Goal: Register for event/course

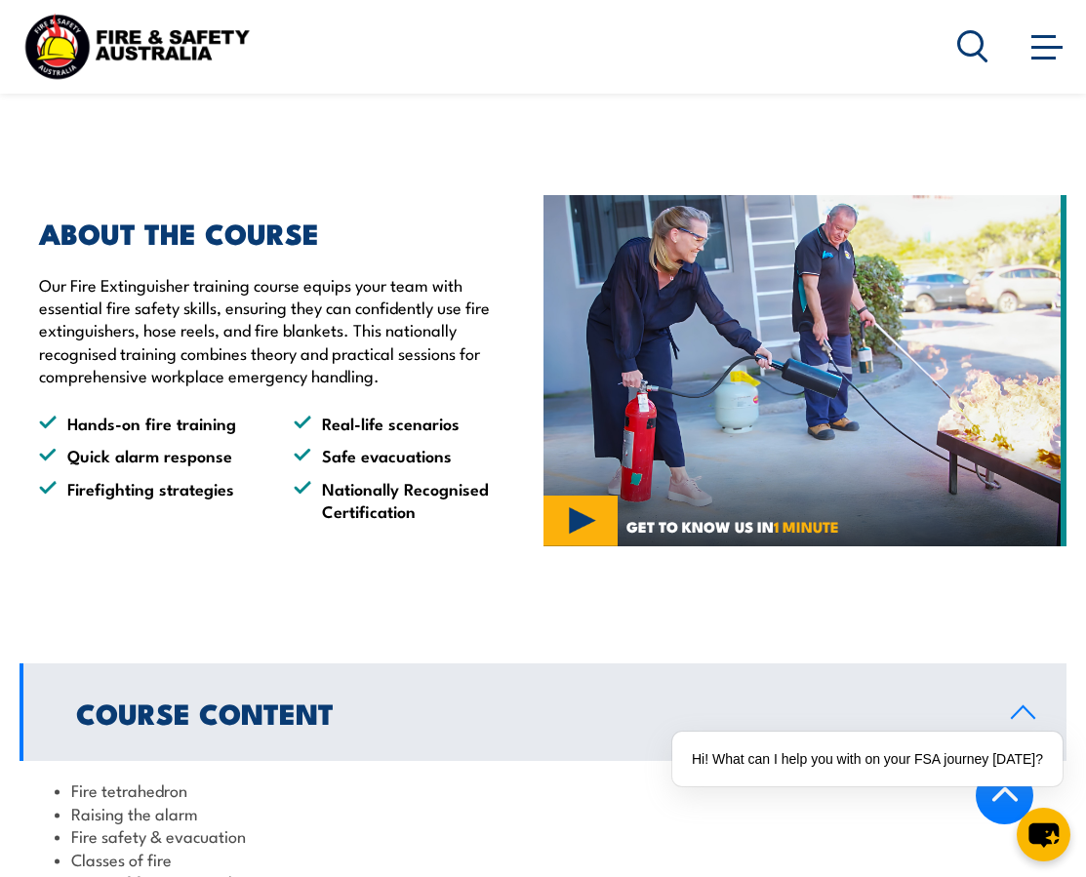
scroll to position [1166, 0]
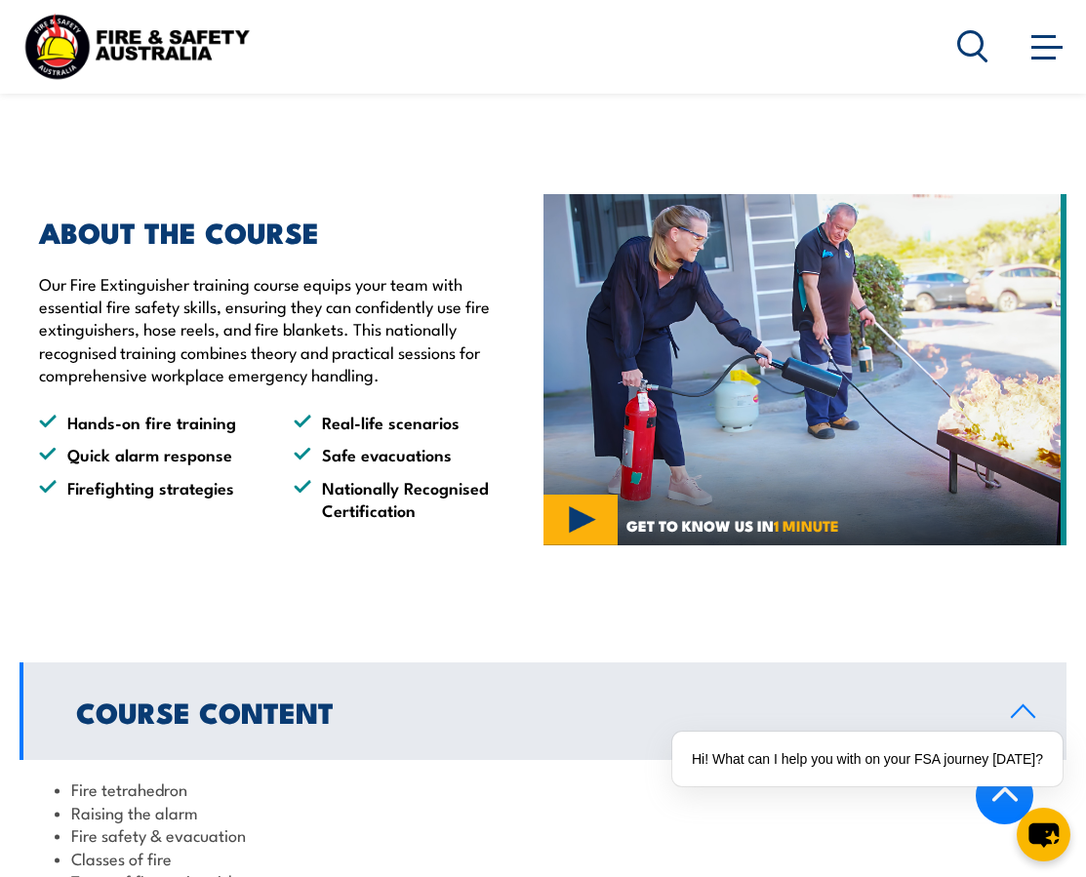
click at [583, 490] on img at bounding box center [806, 370] width 524 height 352
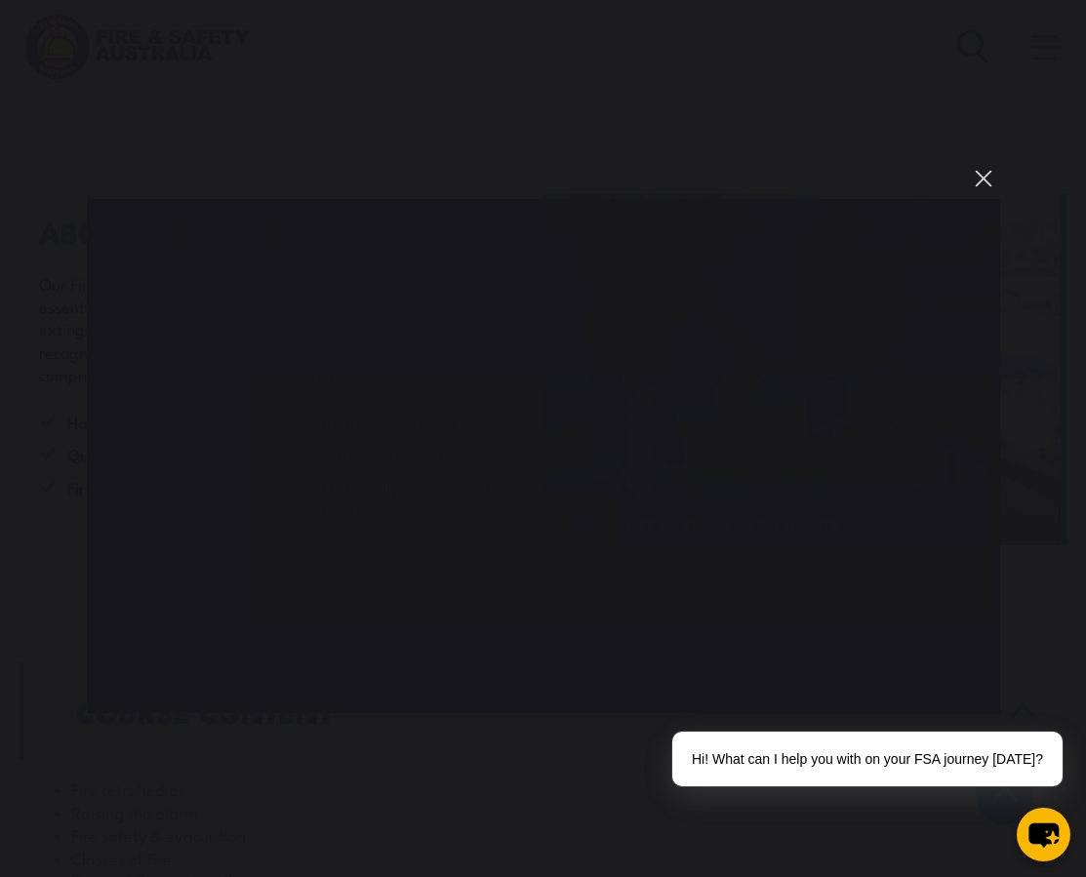
click at [988, 180] on button "You can close this modal content with the ESC key" at bounding box center [983, 178] width 33 height 33
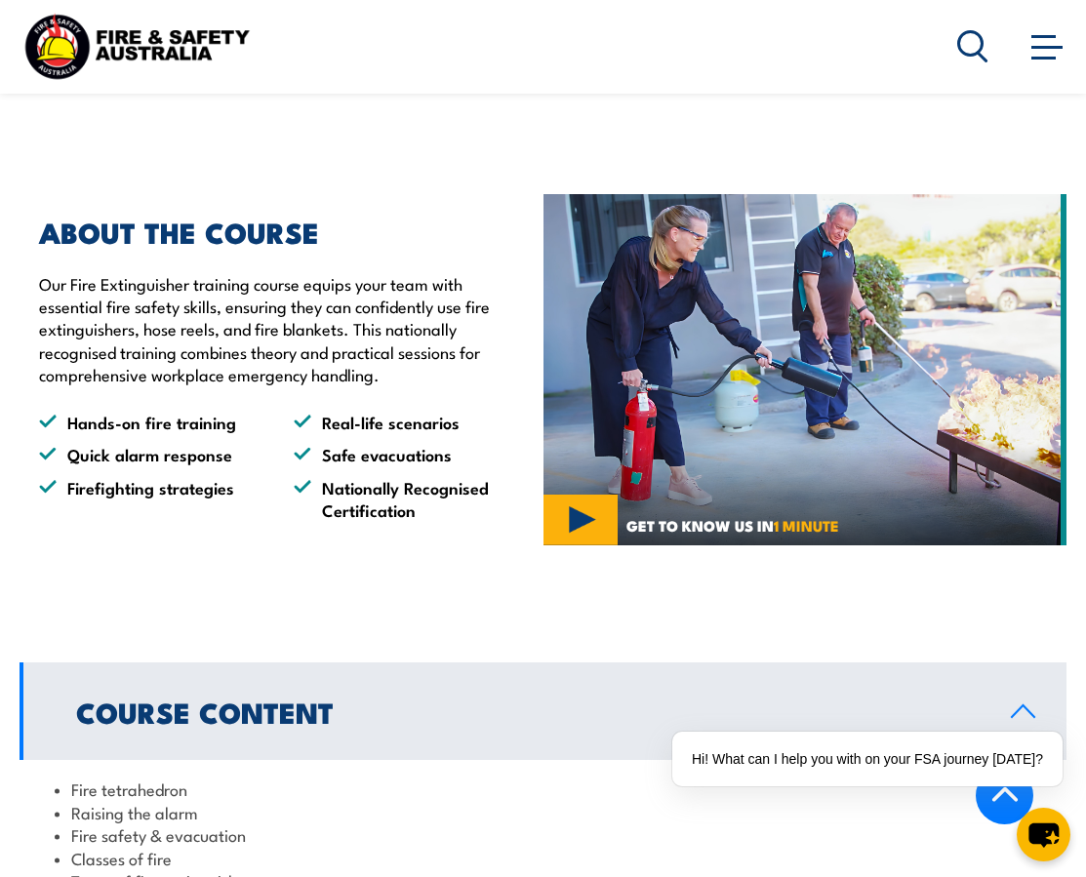
click at [1040, 52] on span at bounding box center [1047, 45] width 31 height 21
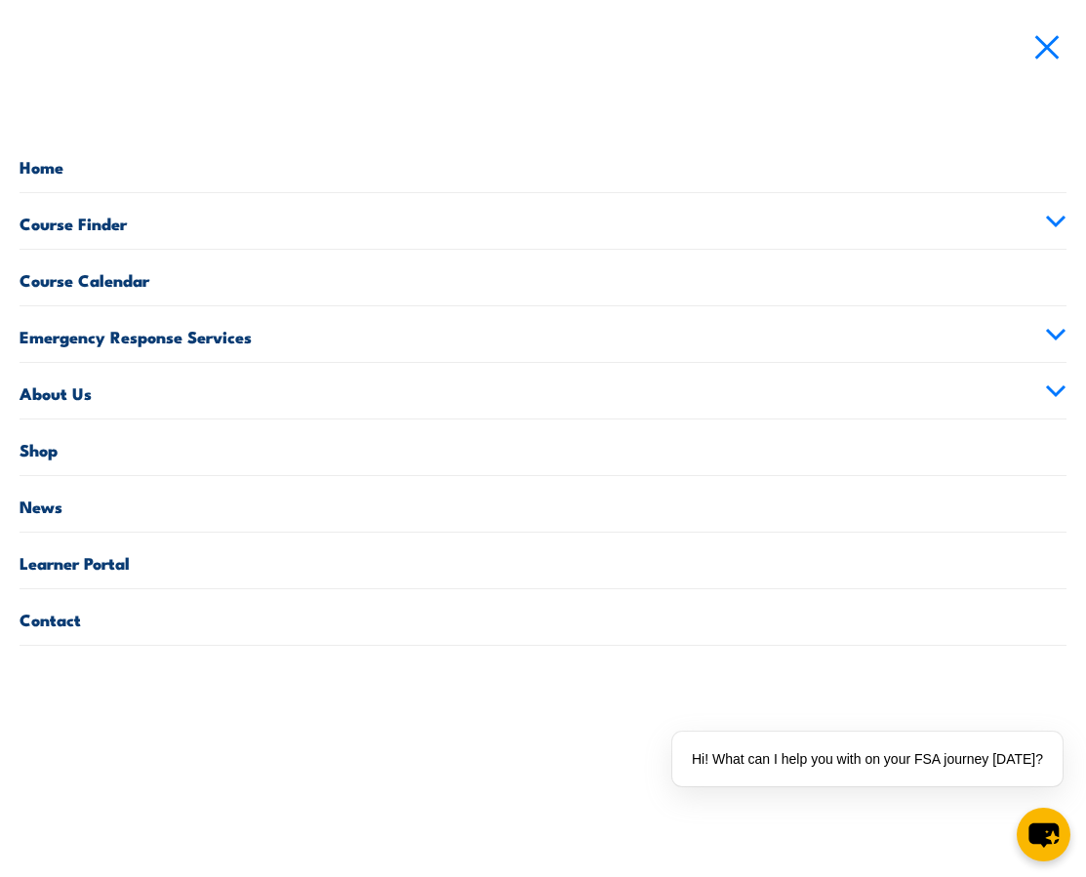
click at [135, 391] on link "About Us" at bounding box center [543, 391] width 1047 height 56
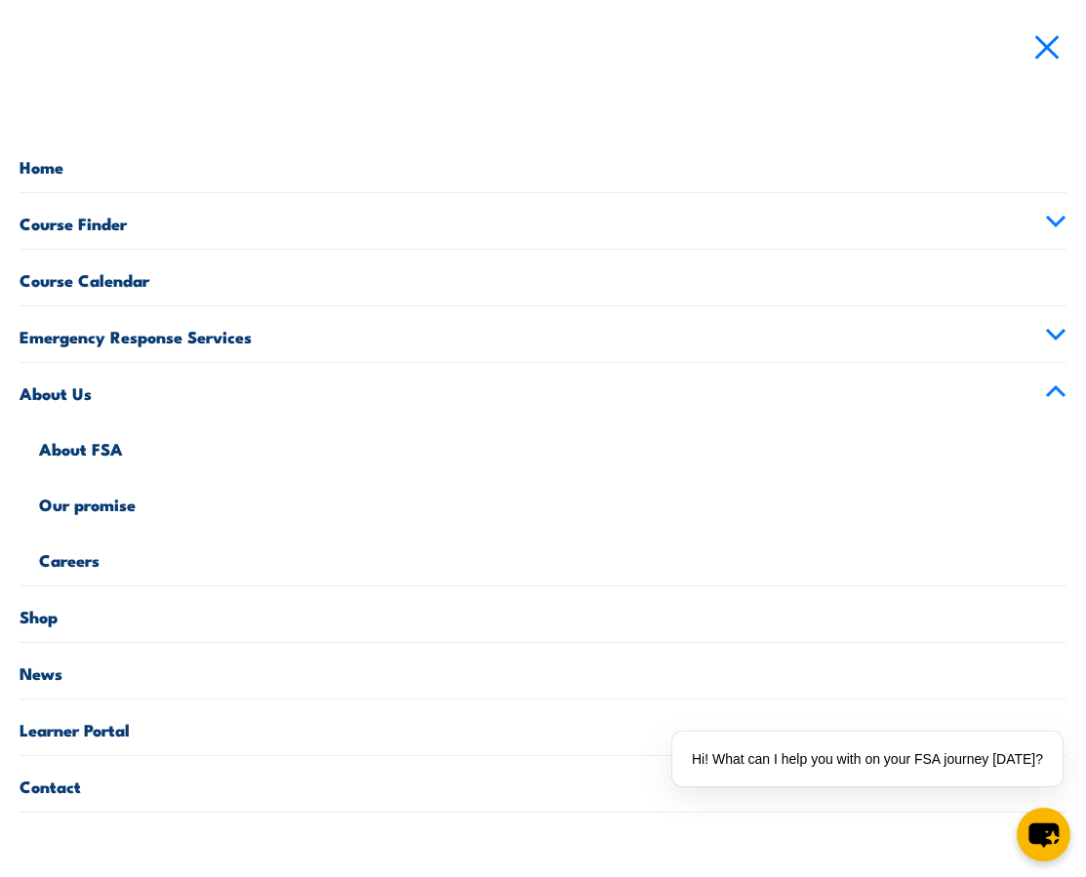
click at [90, 446] on link "About FSA" at bounding box center [553, 447] width 1028 height 56
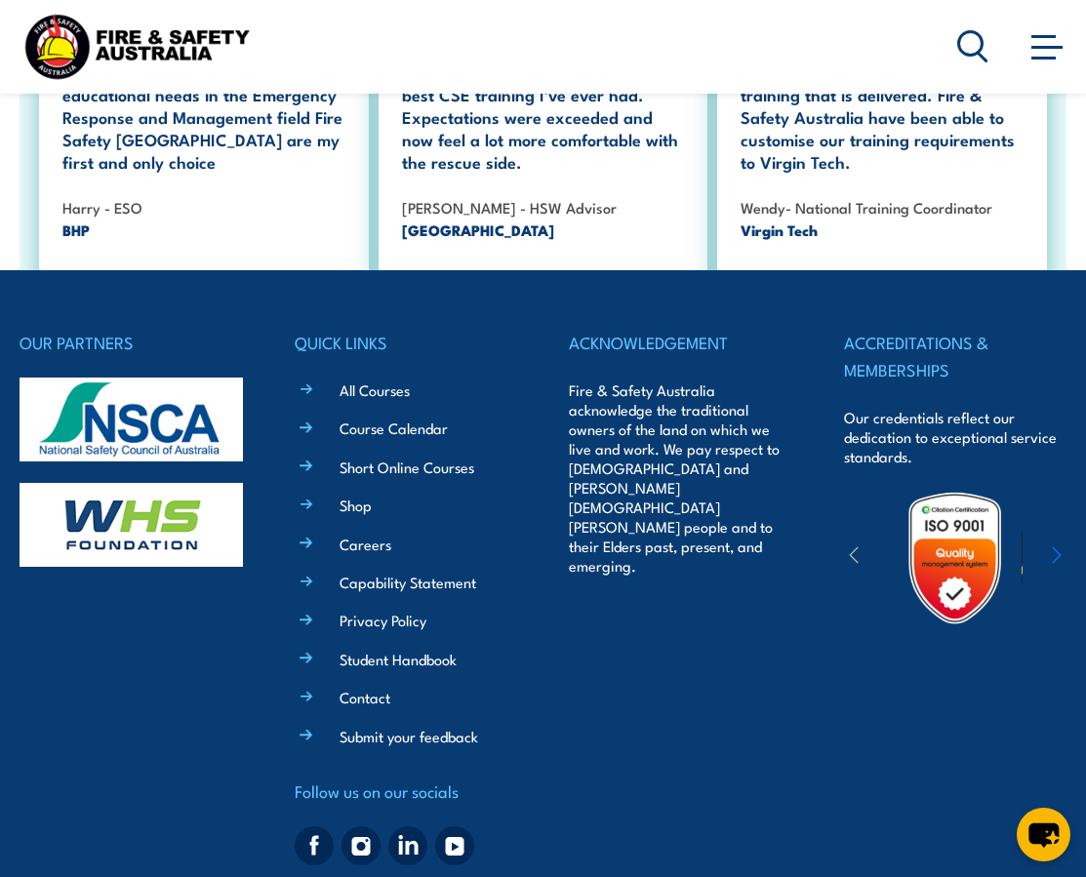
scroll to position [5890, 0]
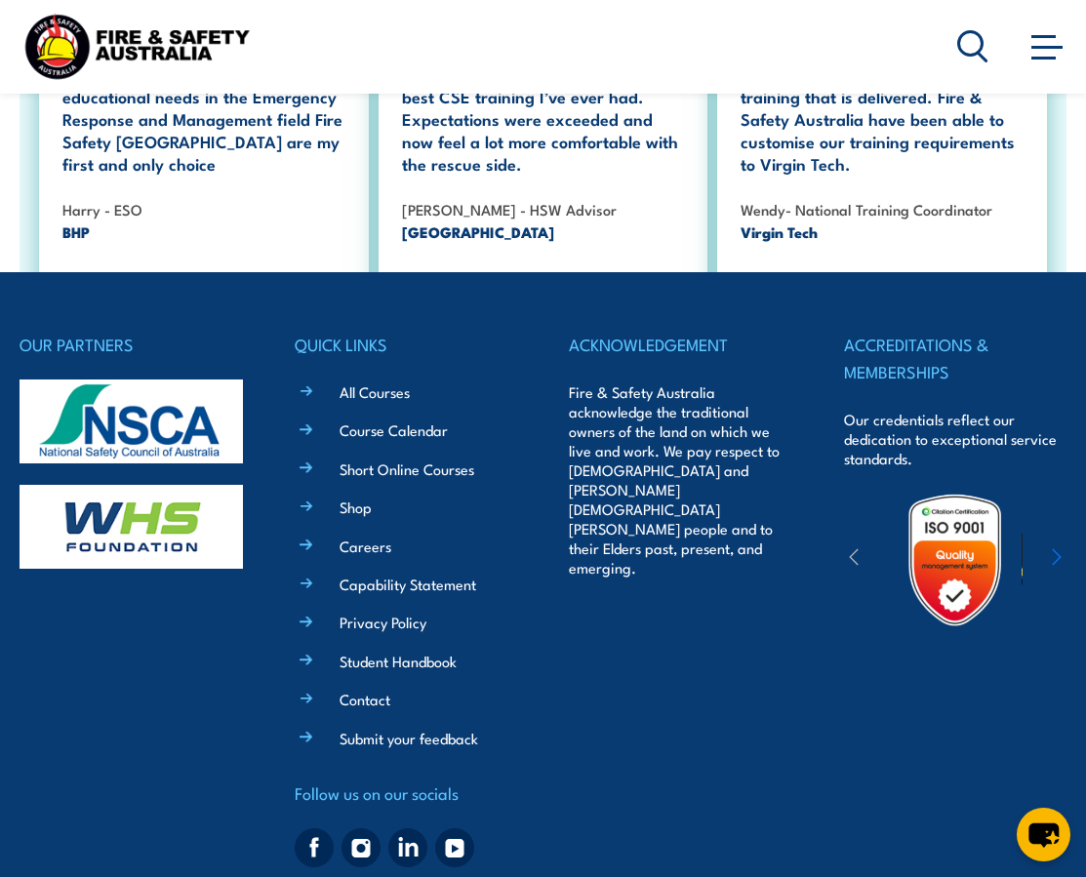
click at [354, 497] on link "Shop" at bounding box center [356, 507] width 32 height 20
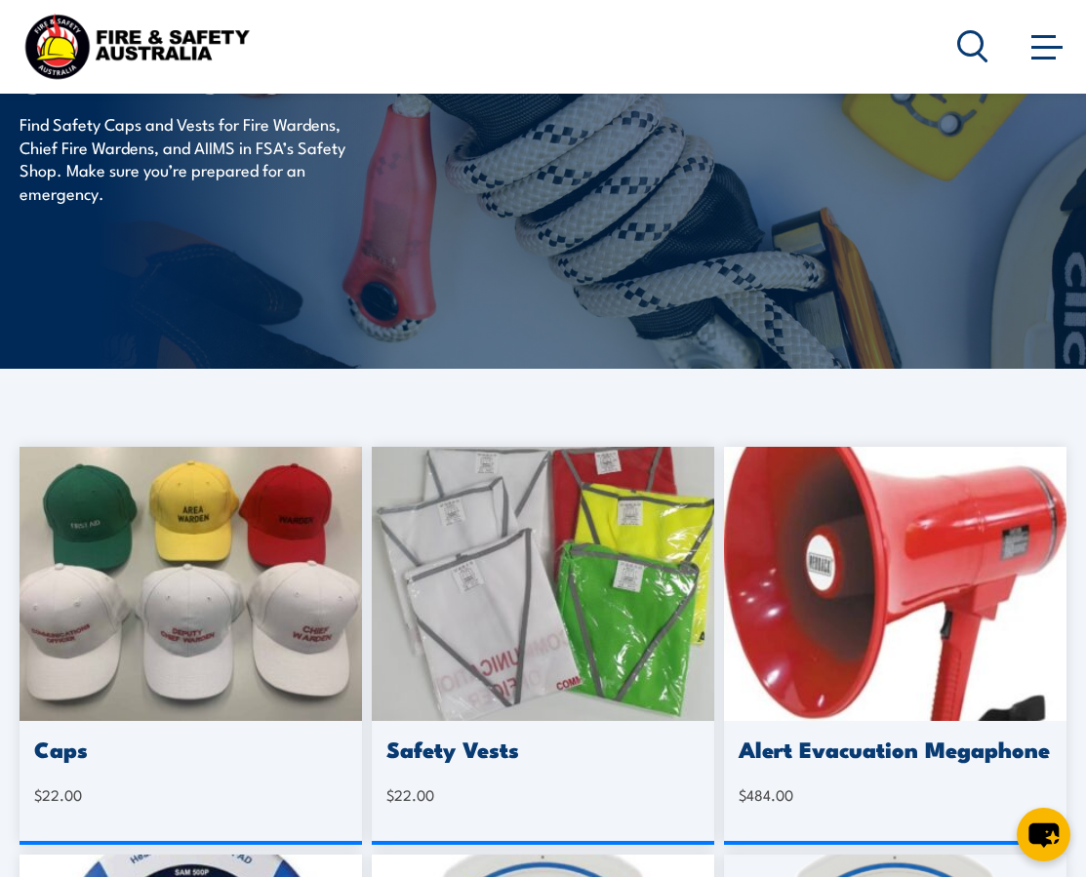
scroll to position [135, 0]
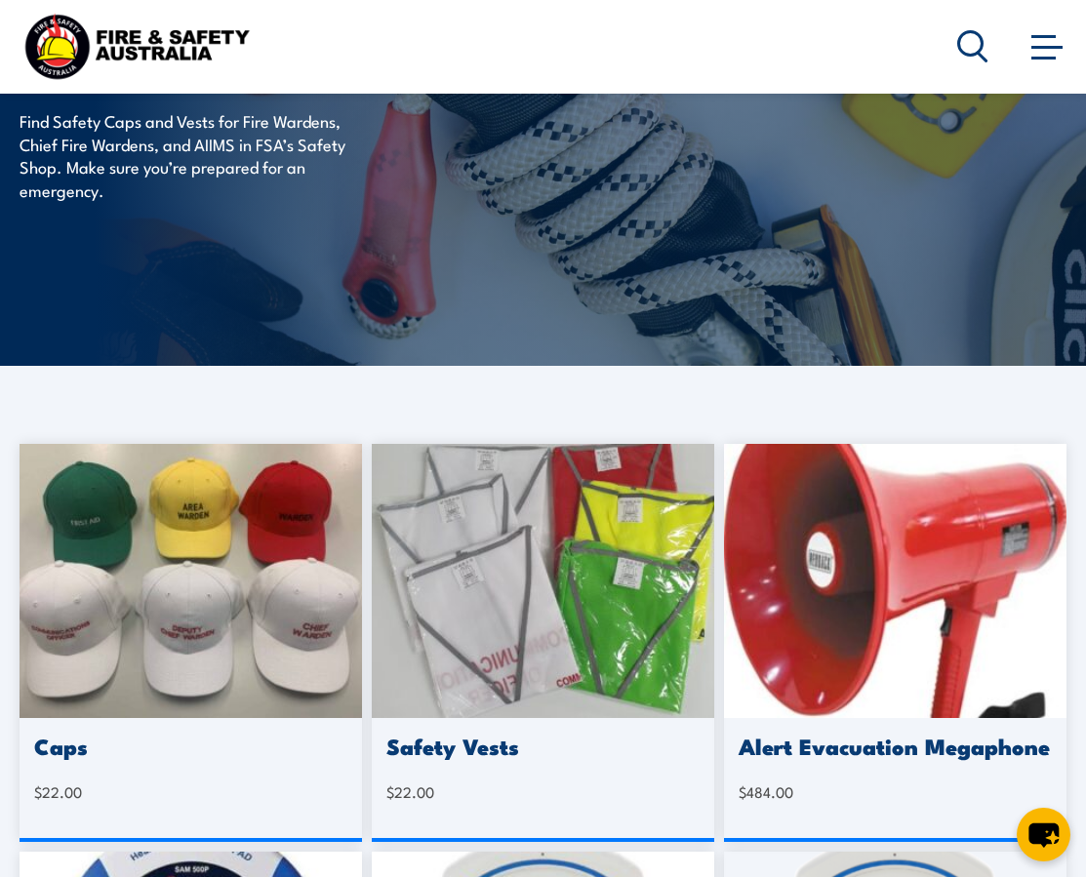
click at [1053, 48] on span at bounding box center [1047, 47] width 31 height 3
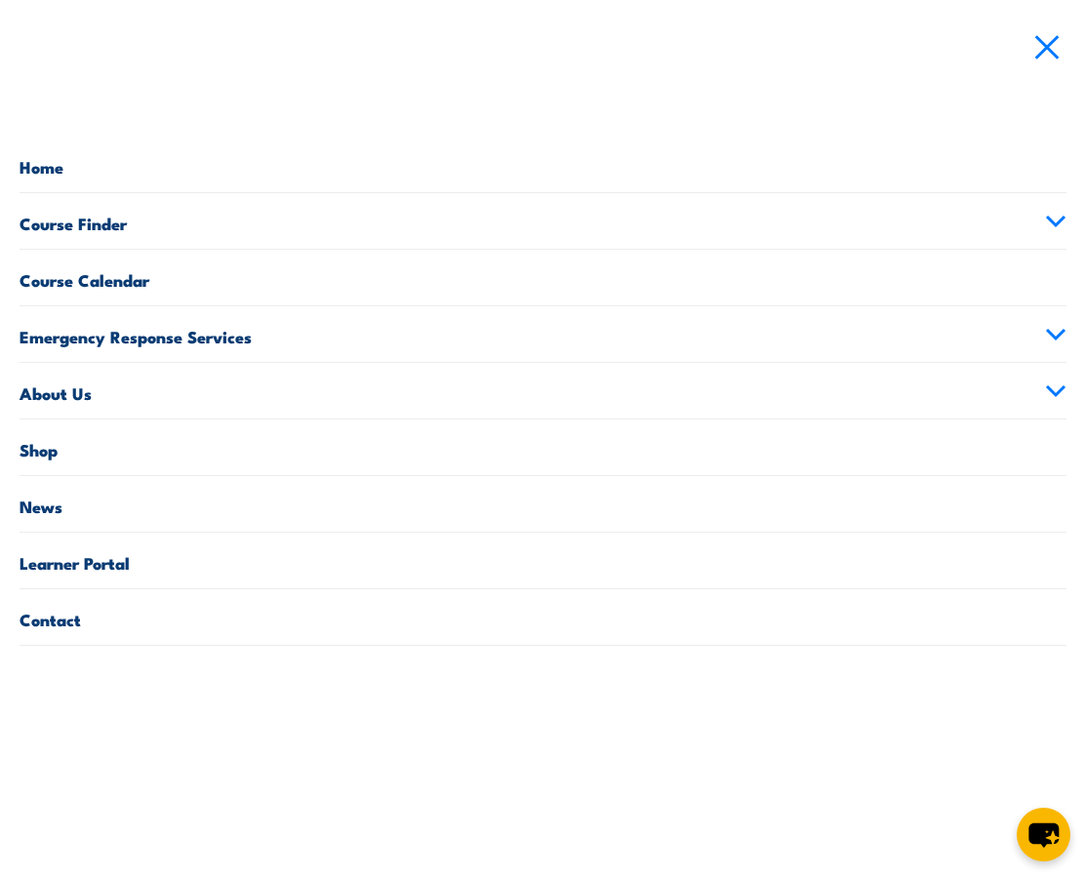
click at [410, 222] on link "Course Finder" at bounding box center [543, 221] width 1047 height 56
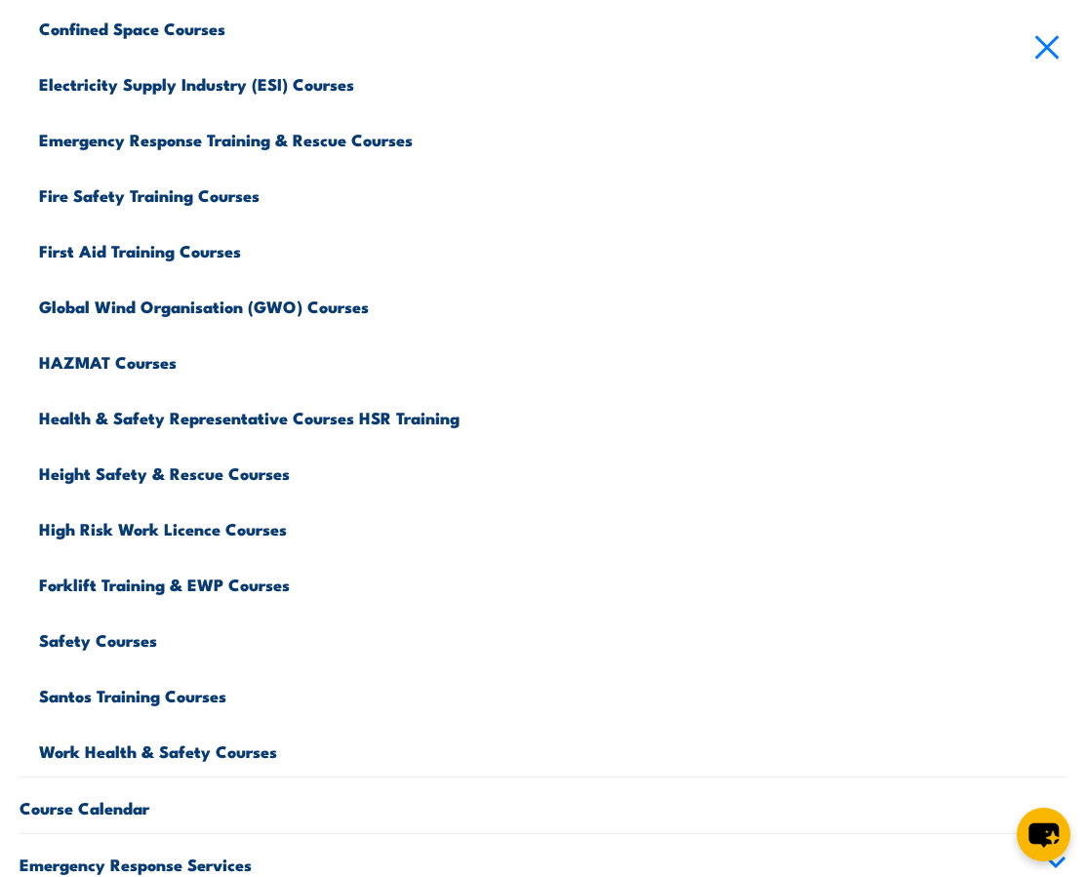
scroll to position [308, 0]
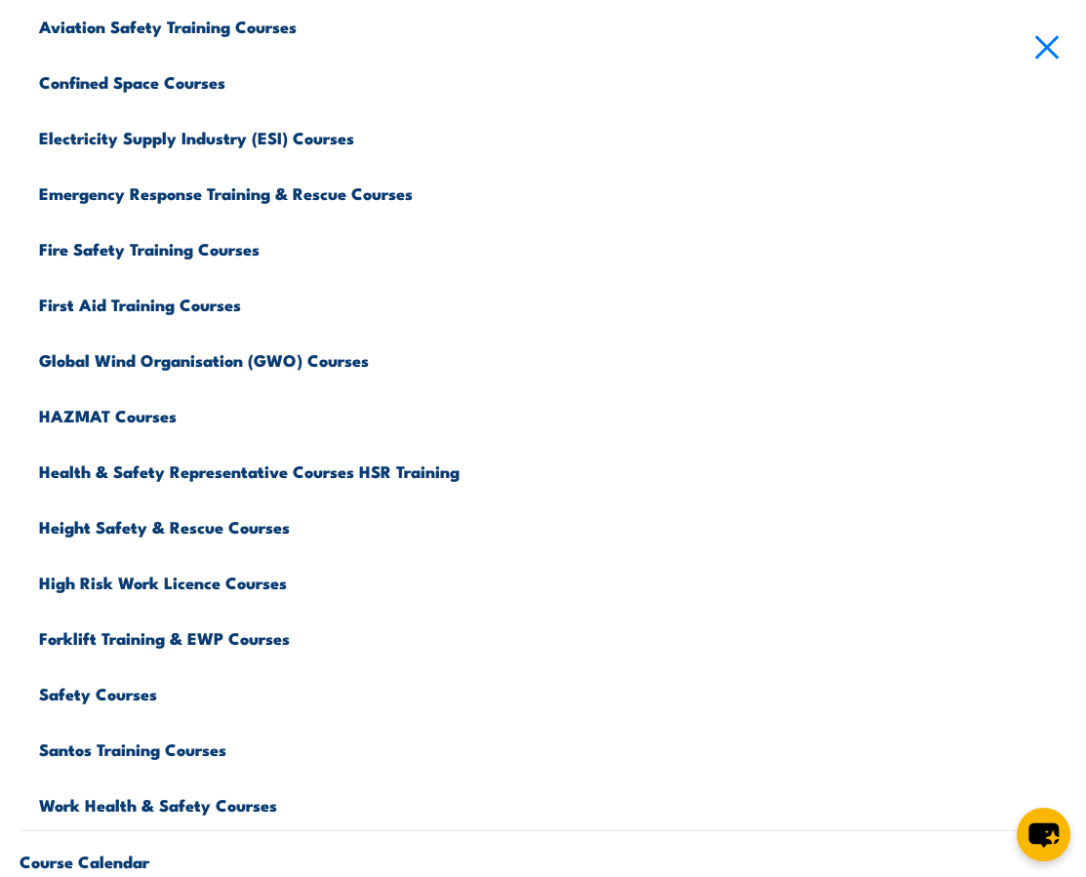
click at [193, 251] on link "Fire Safety Training Courses" at bounding box center [553, 247] width 1028 height 56
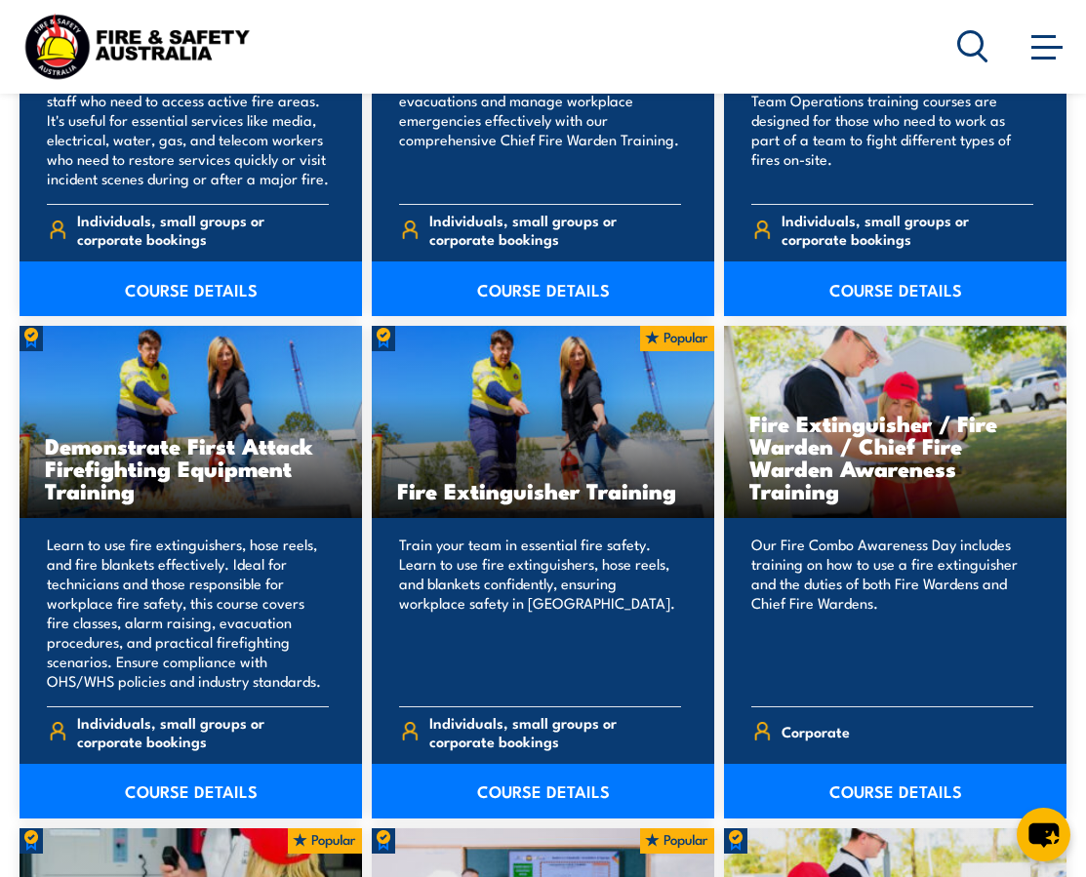
scroll to position [1608, 0]
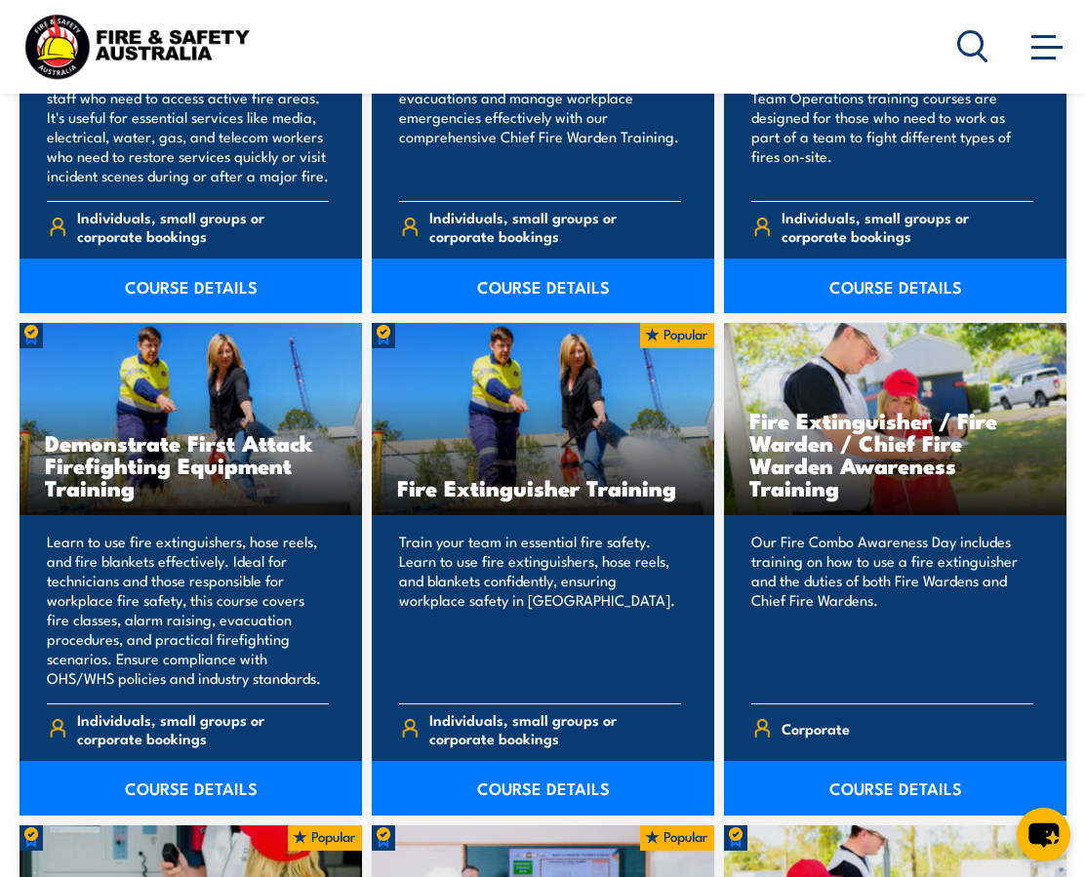
click at [529, 787] on link "COURSE DETAILS" at bounding box center [543, 788] width 343 height 55
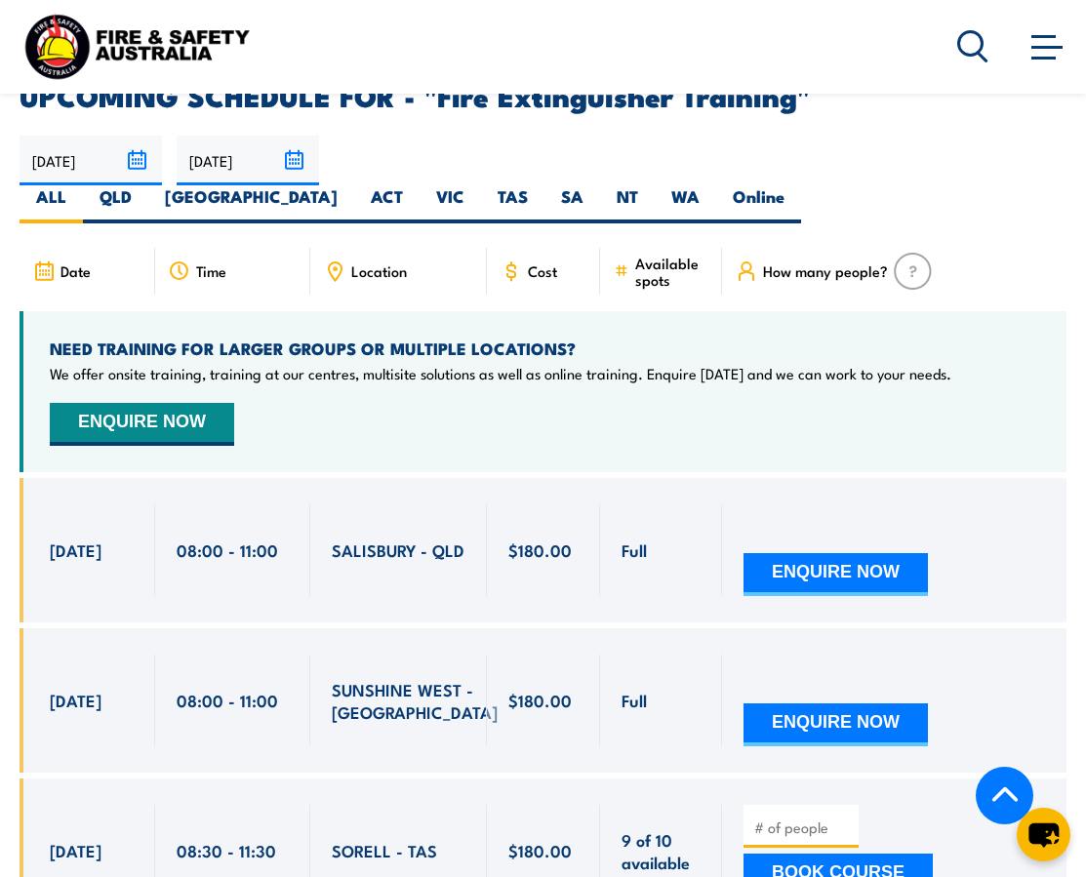
scroll to position [3098, 0]
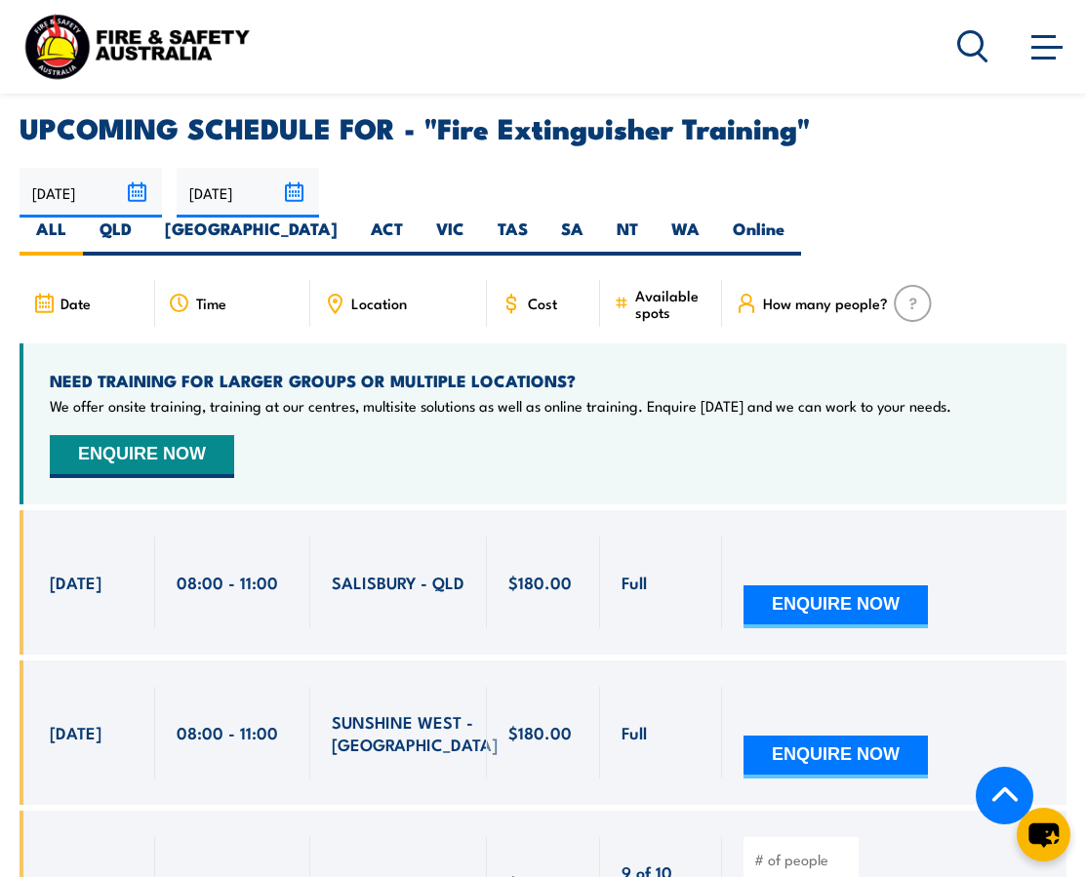
click at [905, 285] on img at bounding box center [913, 303] width 38 height 37
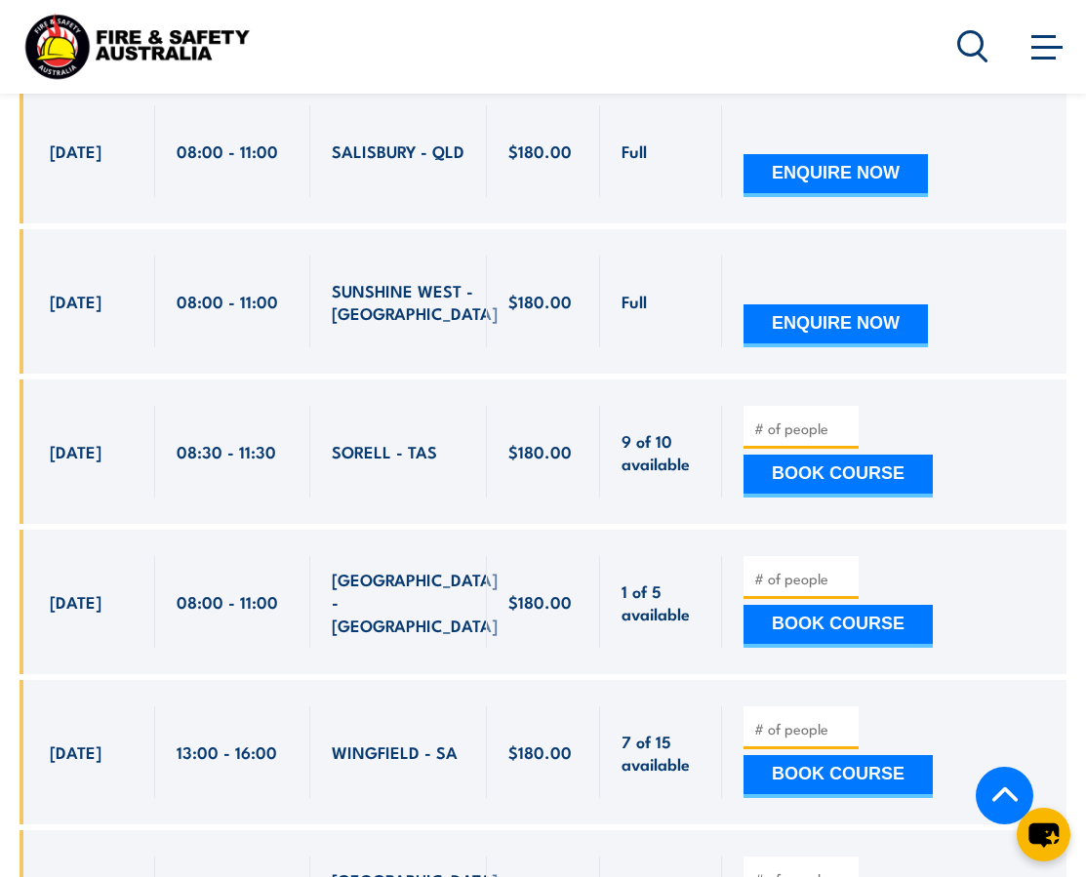
scroll to position [3533, 0]
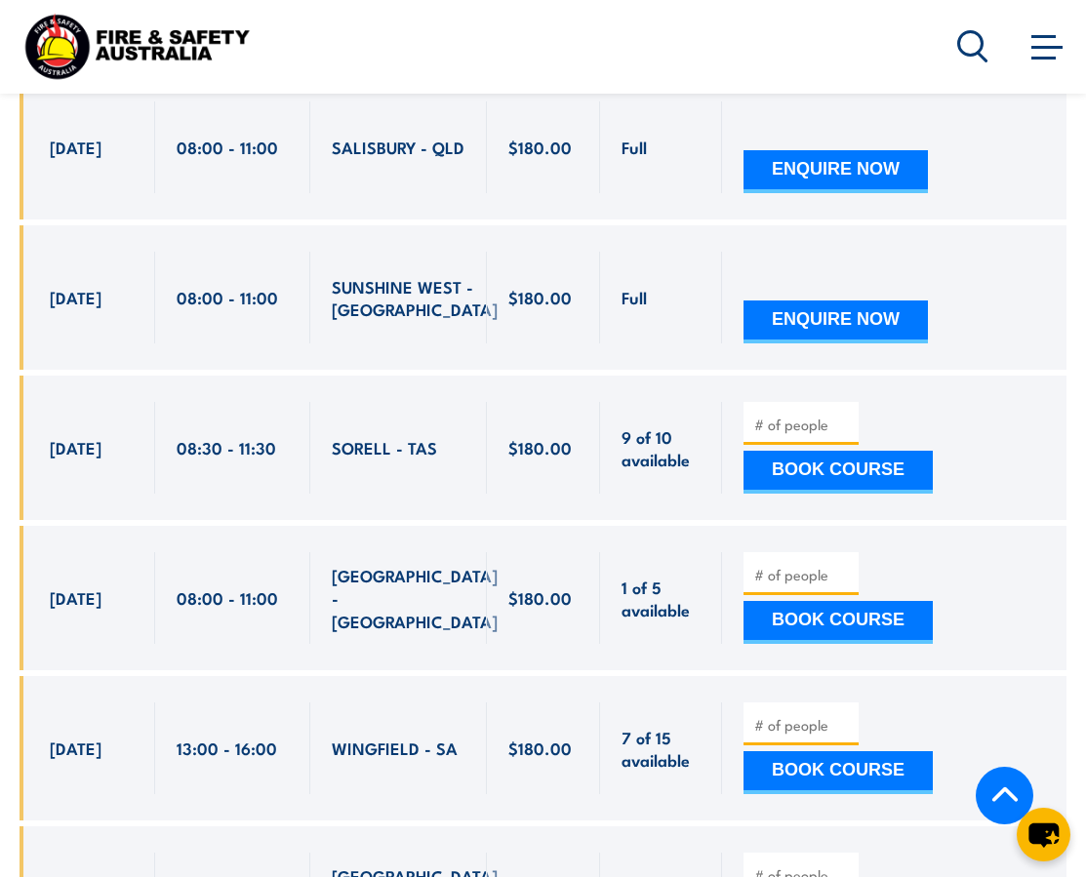
type input "1"
click at [848, 565] on input "1" at bounding box center [803, 575] width 98 height 20
click at [775, 565] on input "1" at bounding box center [803, 575] width 98 height 20
click at [844, 565] on input "1" at bounding box center [803, 575] width 98 height 20
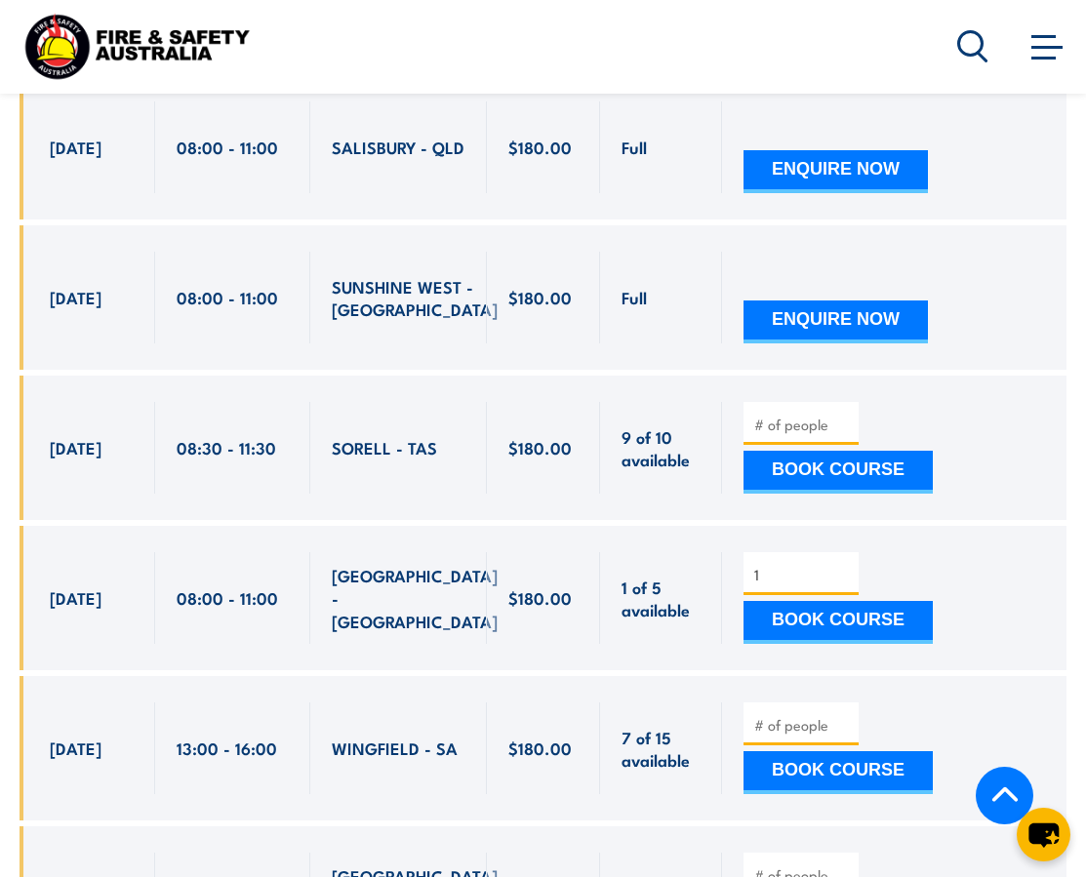
click at [844, 565] on input "1" at bounding box center [803, 575] width 98 height 20
click at [841, 715] on input "1" at bounding box center [803, 725] width 98 height 20
type input "2"
click at [842, 715] on input "2" at bounding box center [803, 725] width 98 height 20
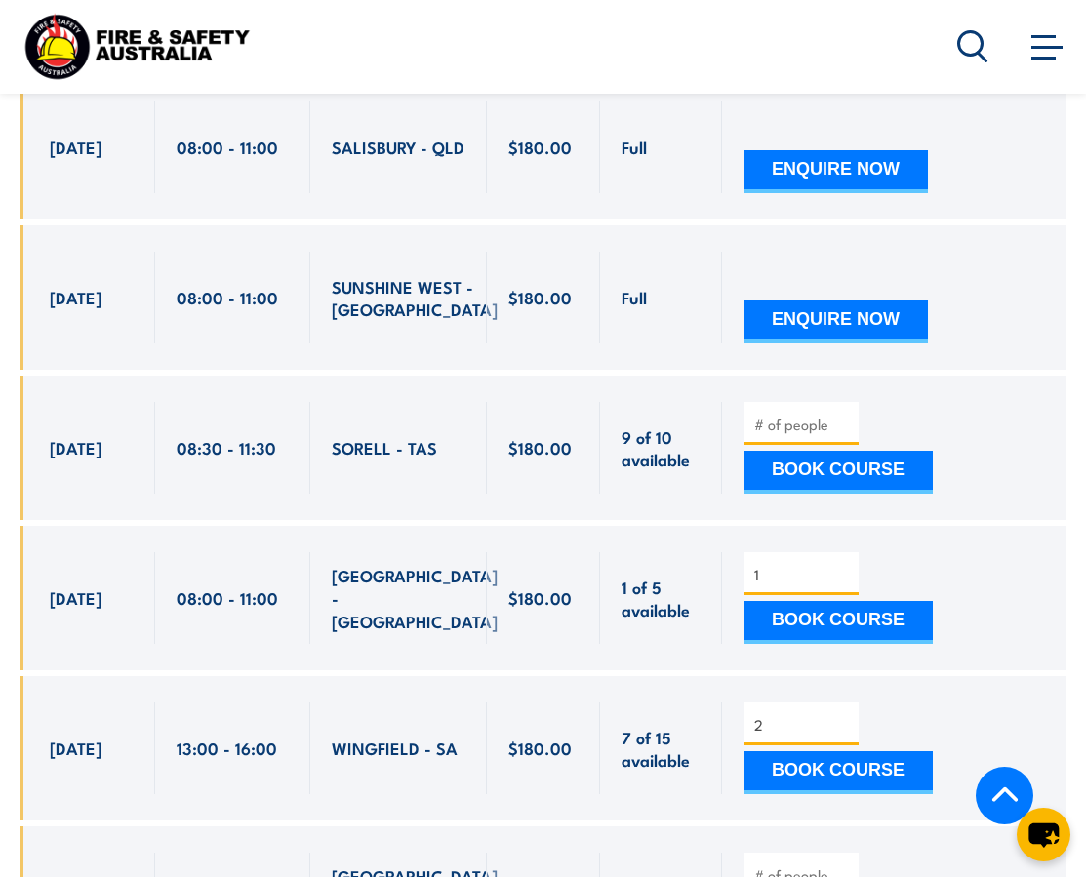
click at [795, 752] on button "BOOK COURSE" at bounding box center [838, 773] width 189 height 43
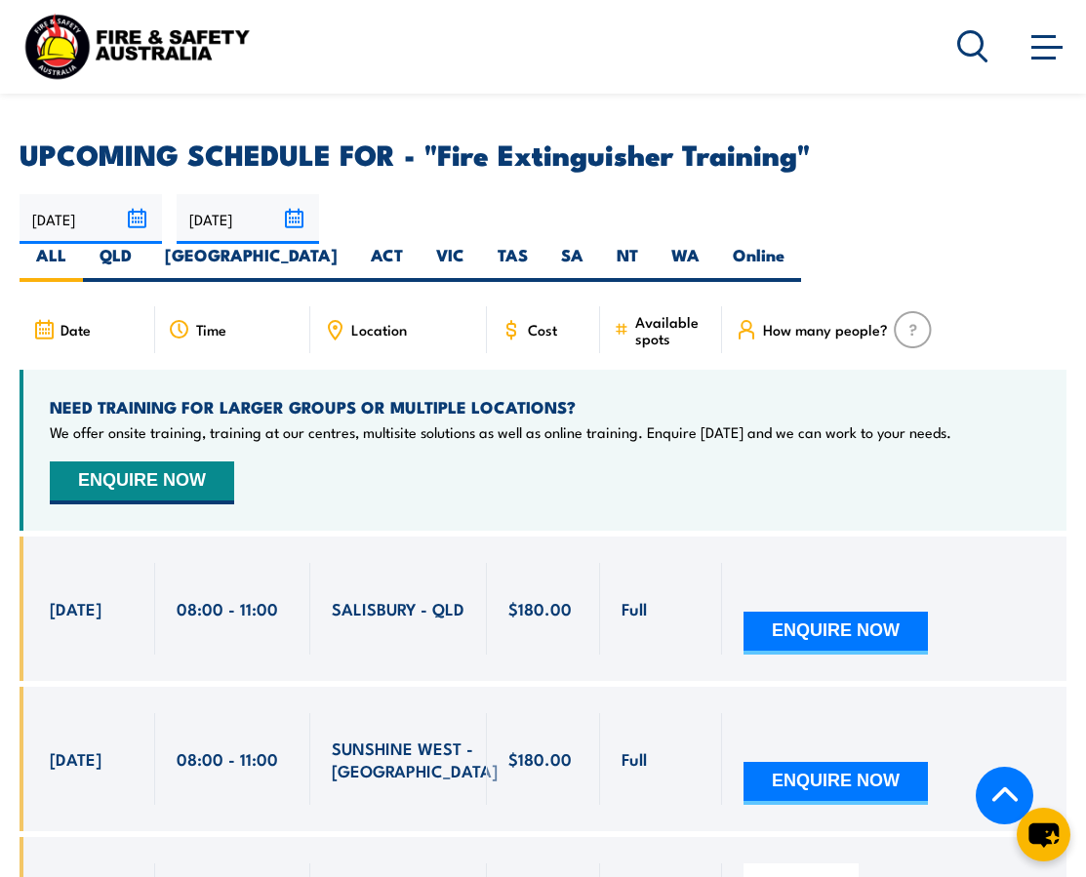
scroll to position [3068, 0]
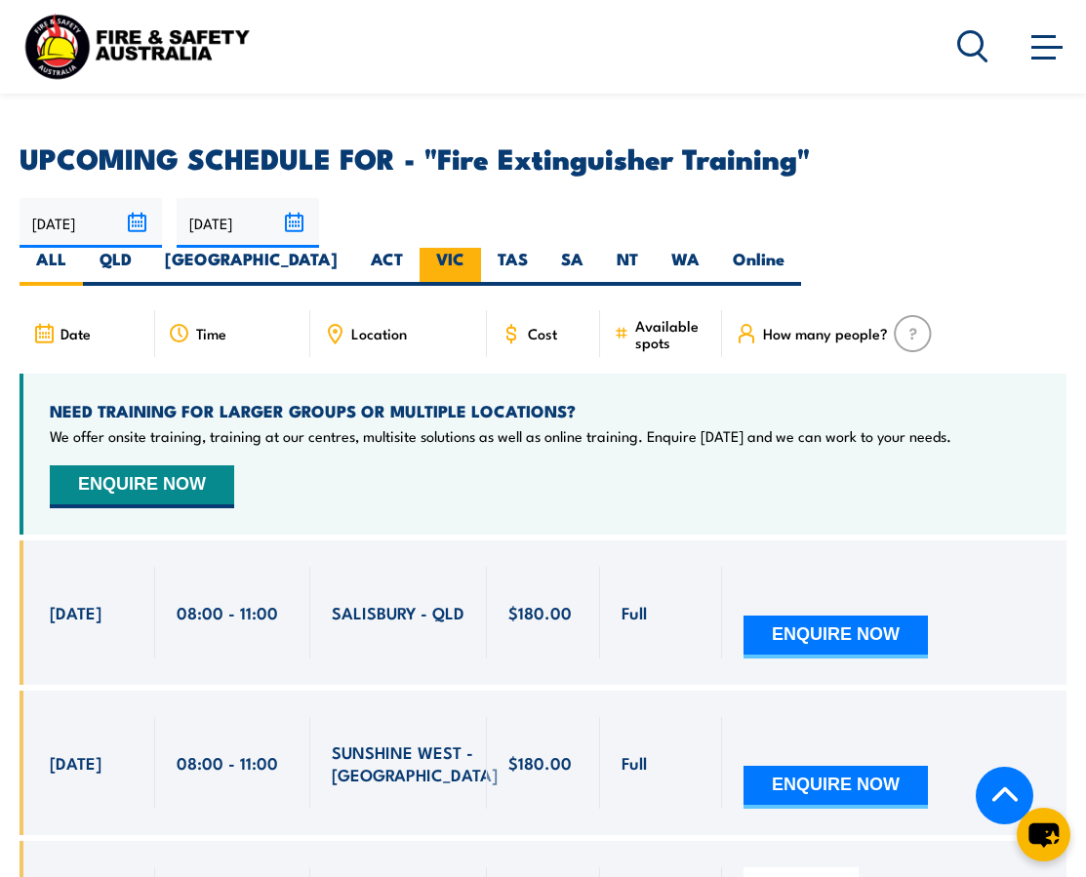
click at [481, 248] on label "VIC" at bounding box center [450, 267] width 61 height 38
click at [477, 248] on input "VIC" at bounding box center [471, 254] width 13 height 13
radio input "true"
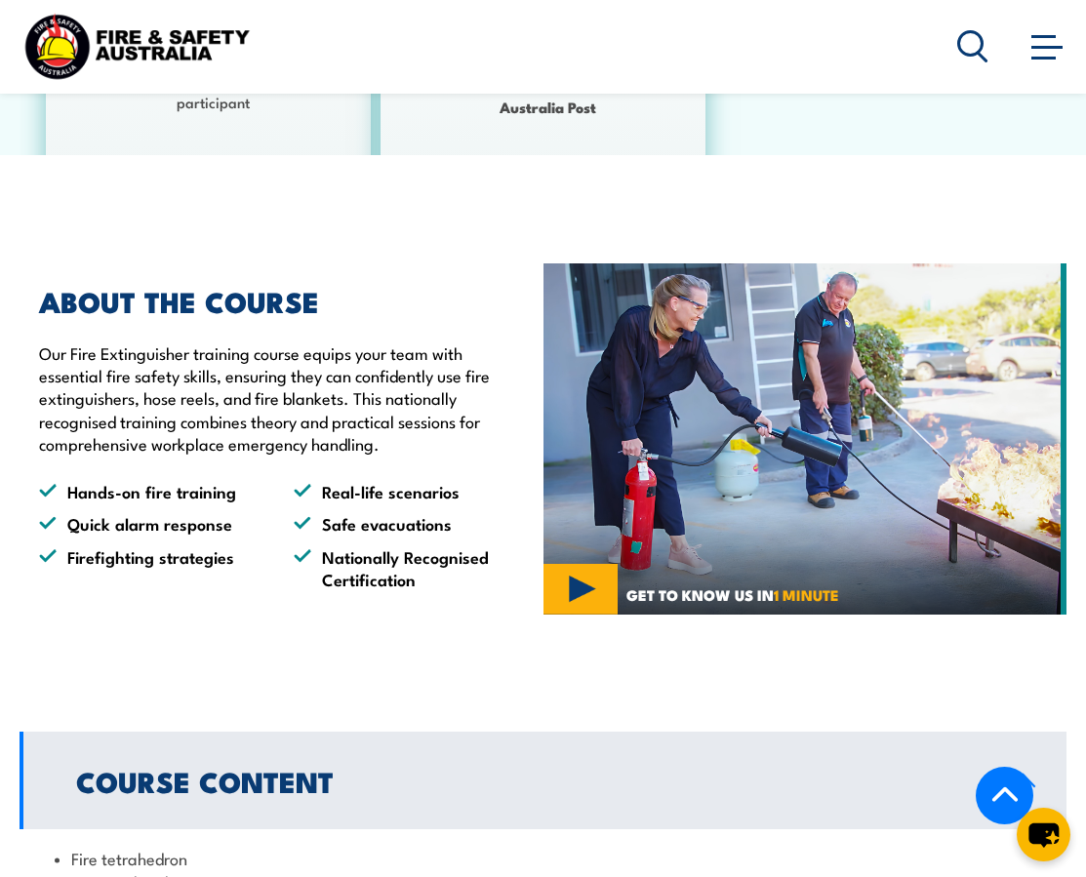
scroll to position [1131, 0]
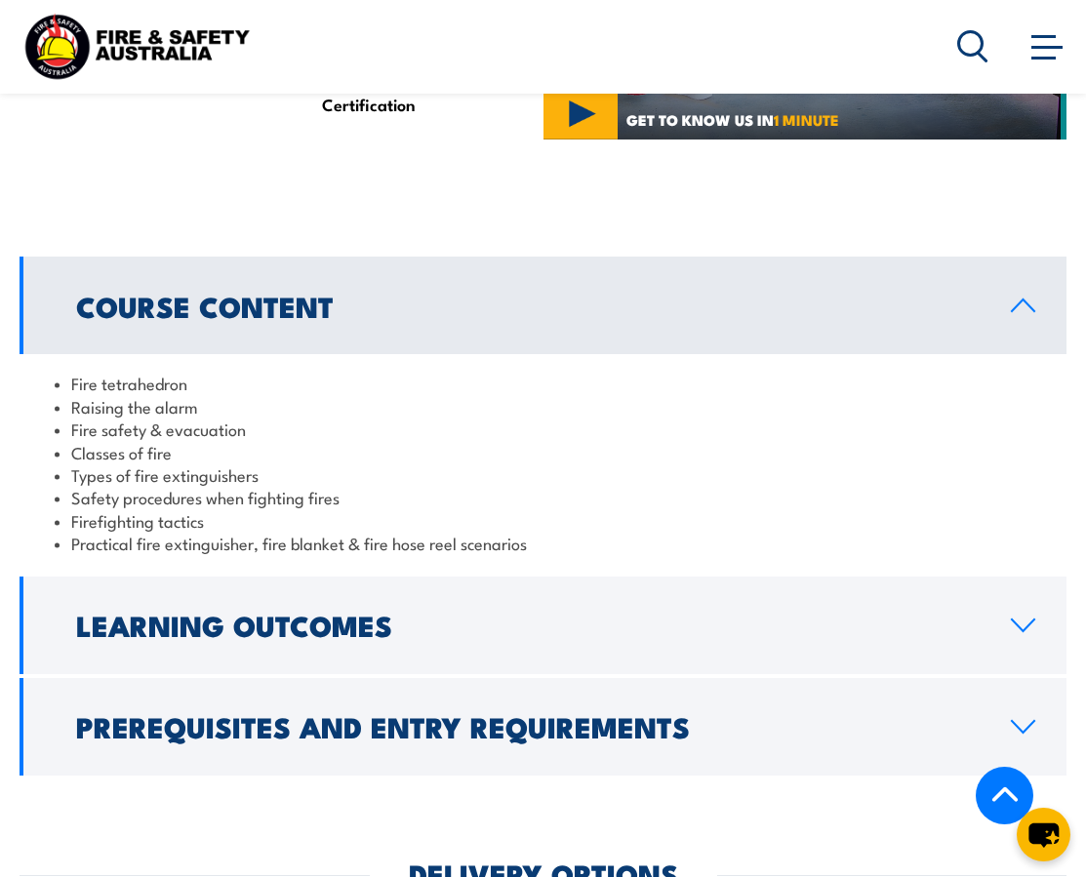
scroll to position [1576, 0]
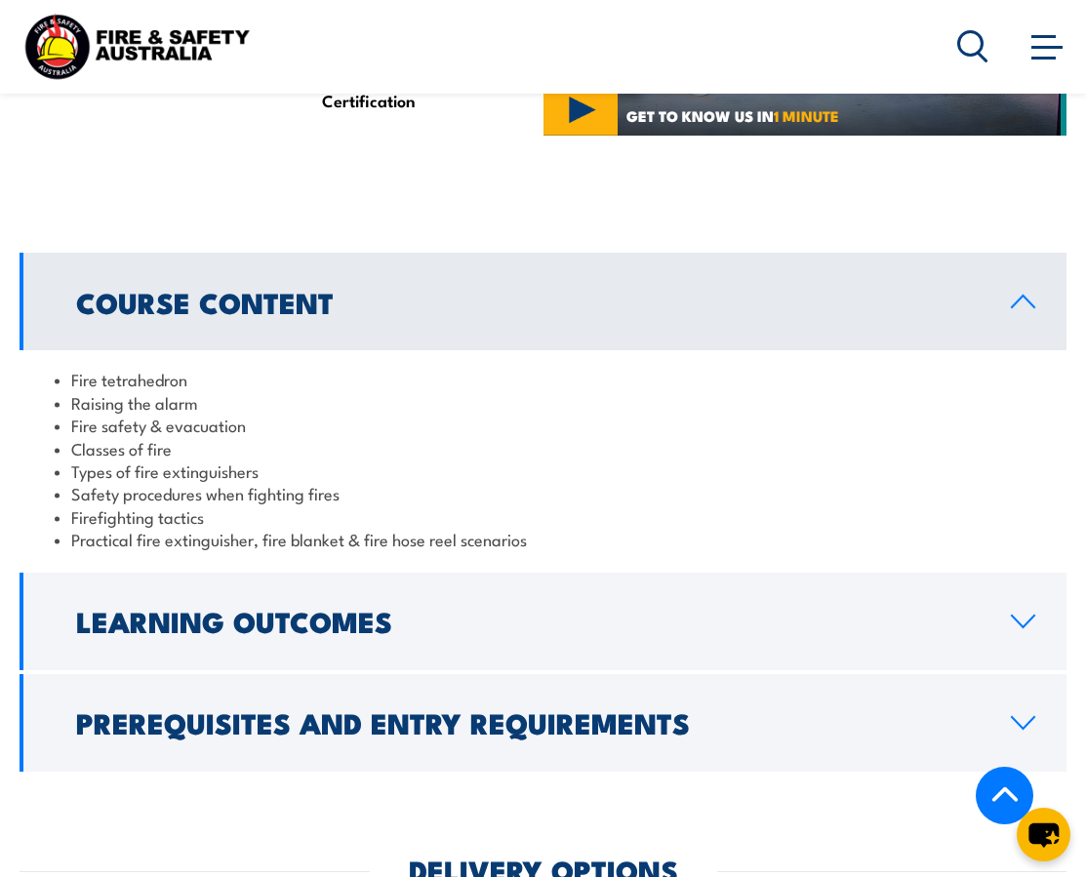
click at [430, 710] on h2 "Prerequisites and Entry Requirements" at bounding box center [528, 722] width 904 height 25
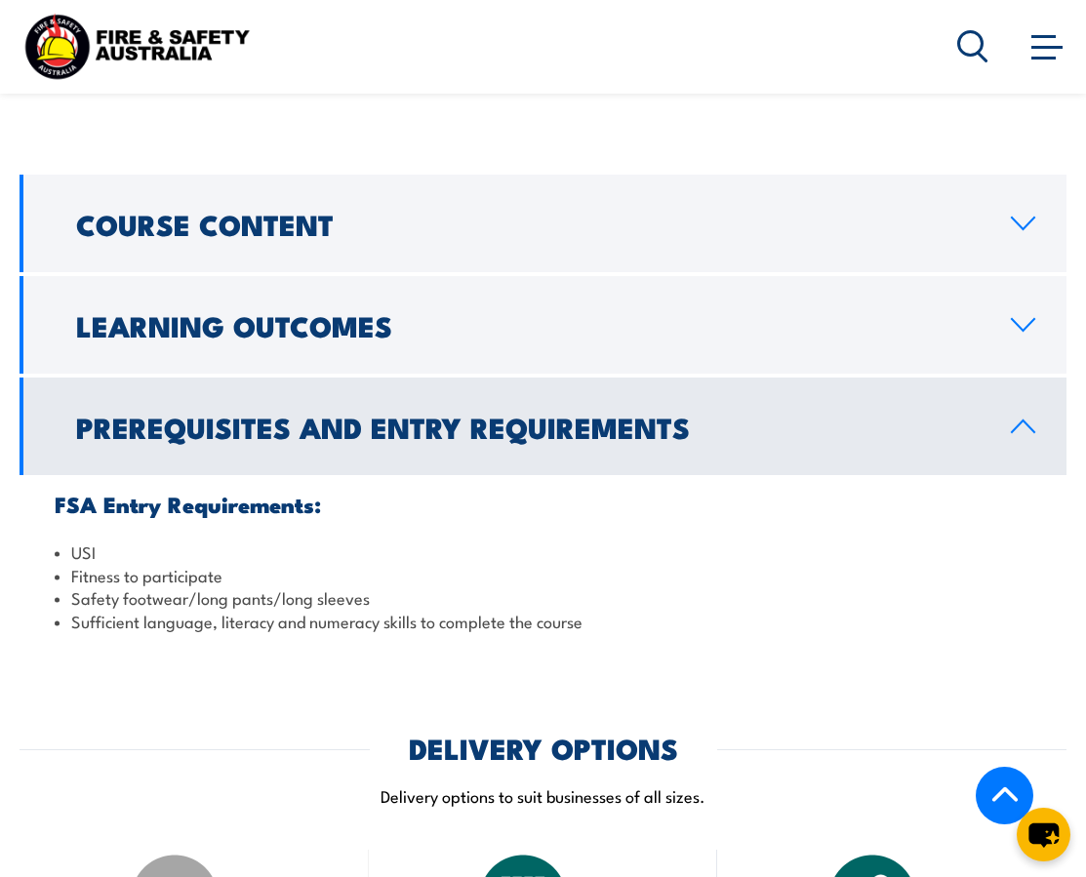
scroll to position [1668, 0]
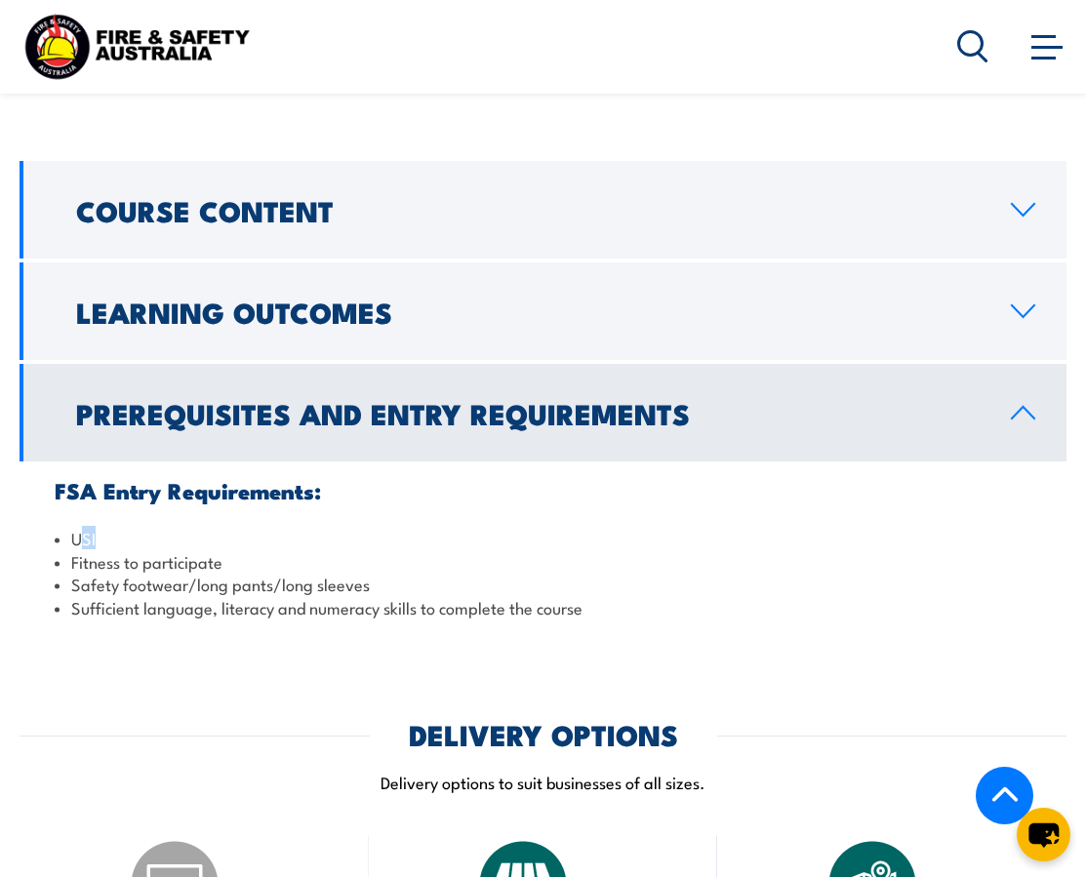
drag, startPoint x: 80, startPoint y: 508, endPoint x: 103, endPoint y: 508, distance: 23.4
click at [103, 527] on li "USI" at bounding box center [543, 538] width 977 height 22
click at [127, 550] on li "Fitness to participate" at bounding box center [543, 561] width 977 height 22
click at [253, 299] on h2 "Learning Outcomes" at bounding box center [528, 311] width 904 height 25
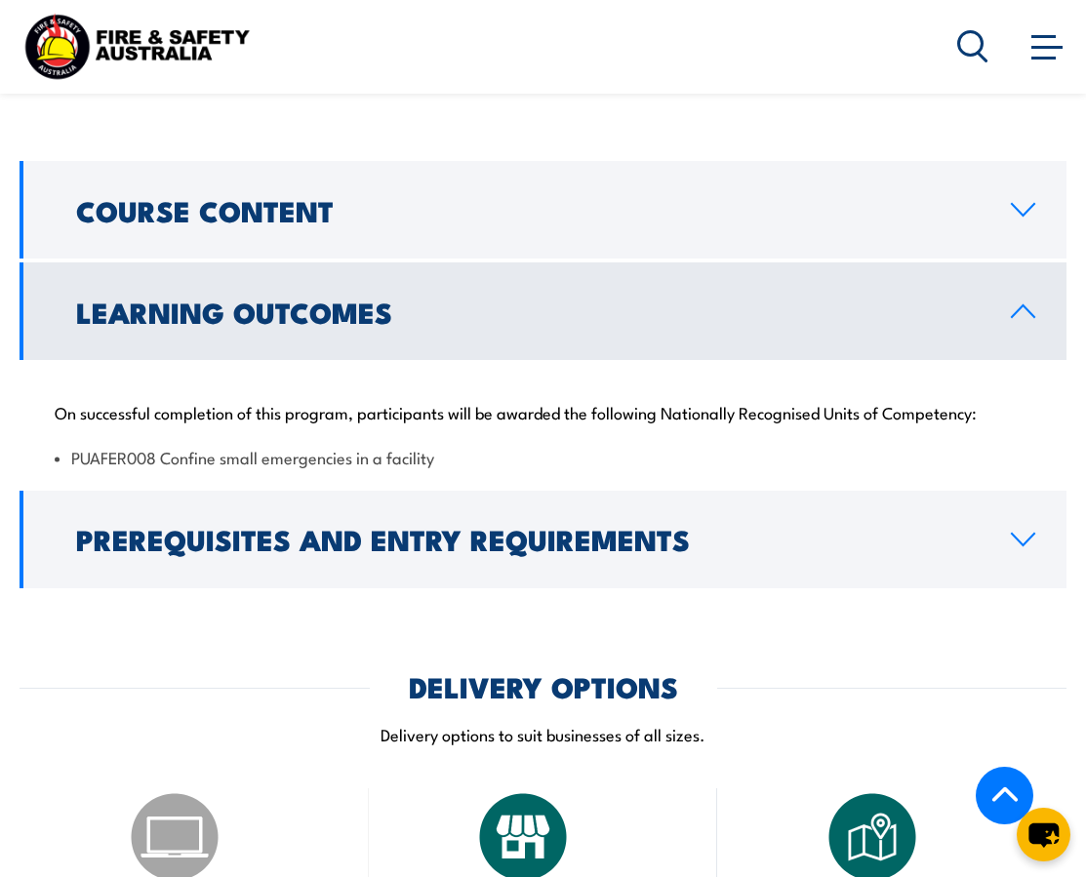
click at [359, 197] on h2 "Course Content" at bounding box center [528, 209] width 904 height 25
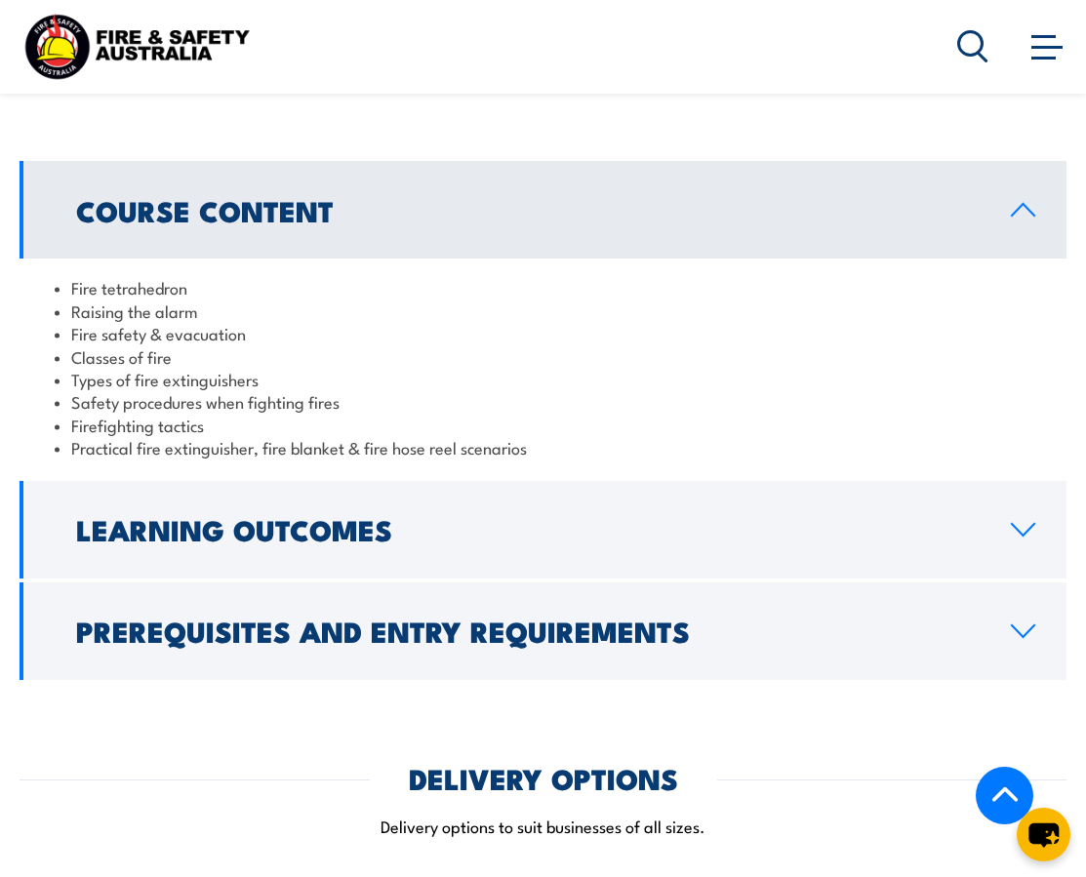
click at [340, 516] on h2 "Learning Outcomes" at bounding box center [528, 528] width 904 height 25
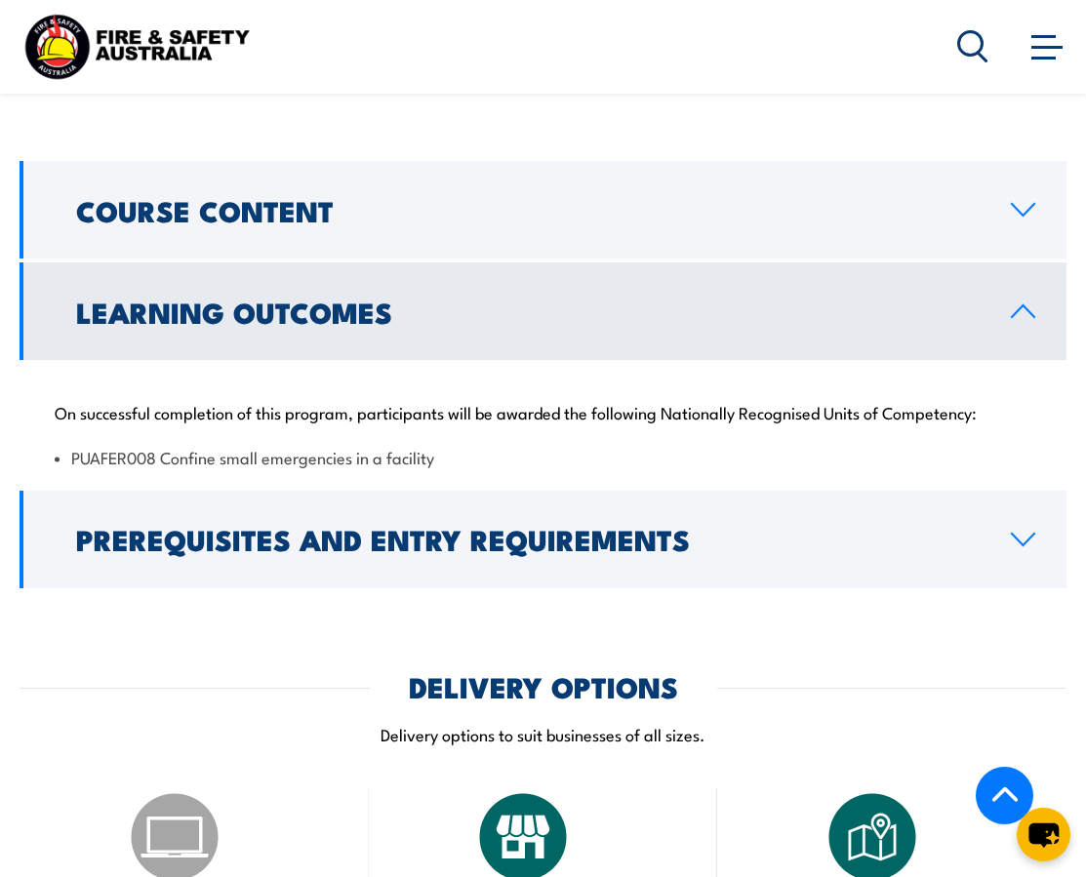
click at [126, 446] on li "PUAFER008 Confine small emergencies in a facility" at bounding box center [543, 457] width 977 height 22
click at [361, 526] on h2 "Prerequisites and Entry Requirements" at bounding box center [528, 538] width 904 height 25
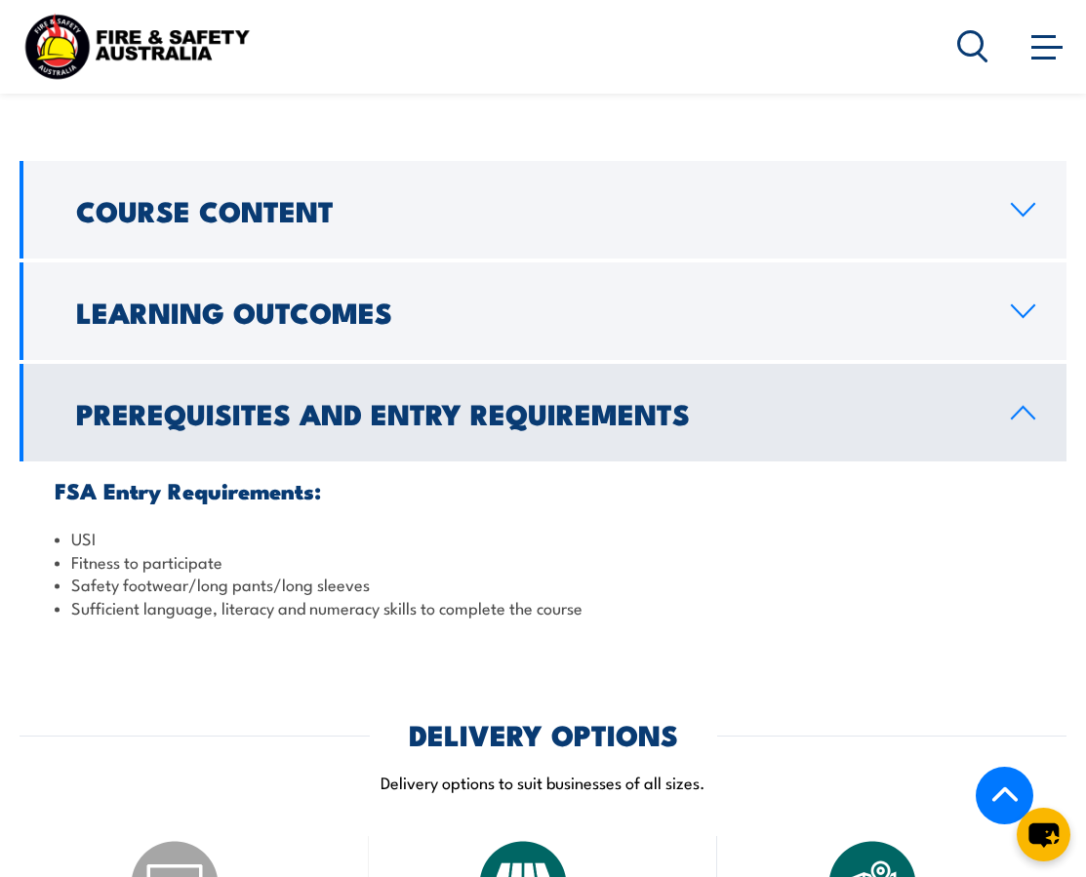
click at [409, 298] on link "Learning Outcomes" at bounding box center [543, 312] width 1047 height 98
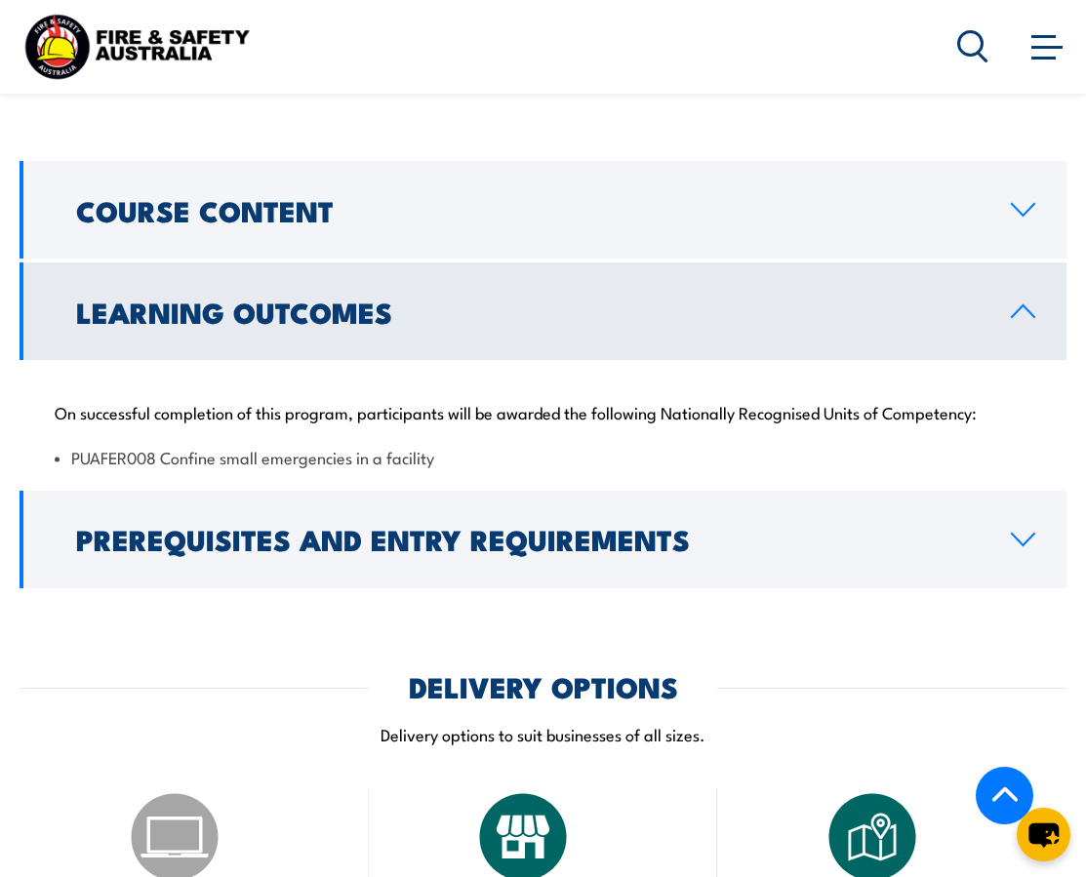
click at [353, 446] on li "PUAFER008 Confine small emergencies in a facility" at bounding box center [543, 457] width 977 height 22
click at [271, 446] on li "PUAFER008 Confine small emergencies in a facility" at bounding box center [543, 457] width 977 height 22
drag, startPoint x: 245, startPoint y: 429, endPoint x: 368, endPoint y: 429, distance: 123.0
click at [368, 446] on li "PUAFER008 Confine small emergencies in a facility" at bounding box center [543, 457] width 977 height 22
click at [391, 446] on li "PUAFER008 Confine small emergencies in a facility" at bounding box center [543, 457] width 977 height 22
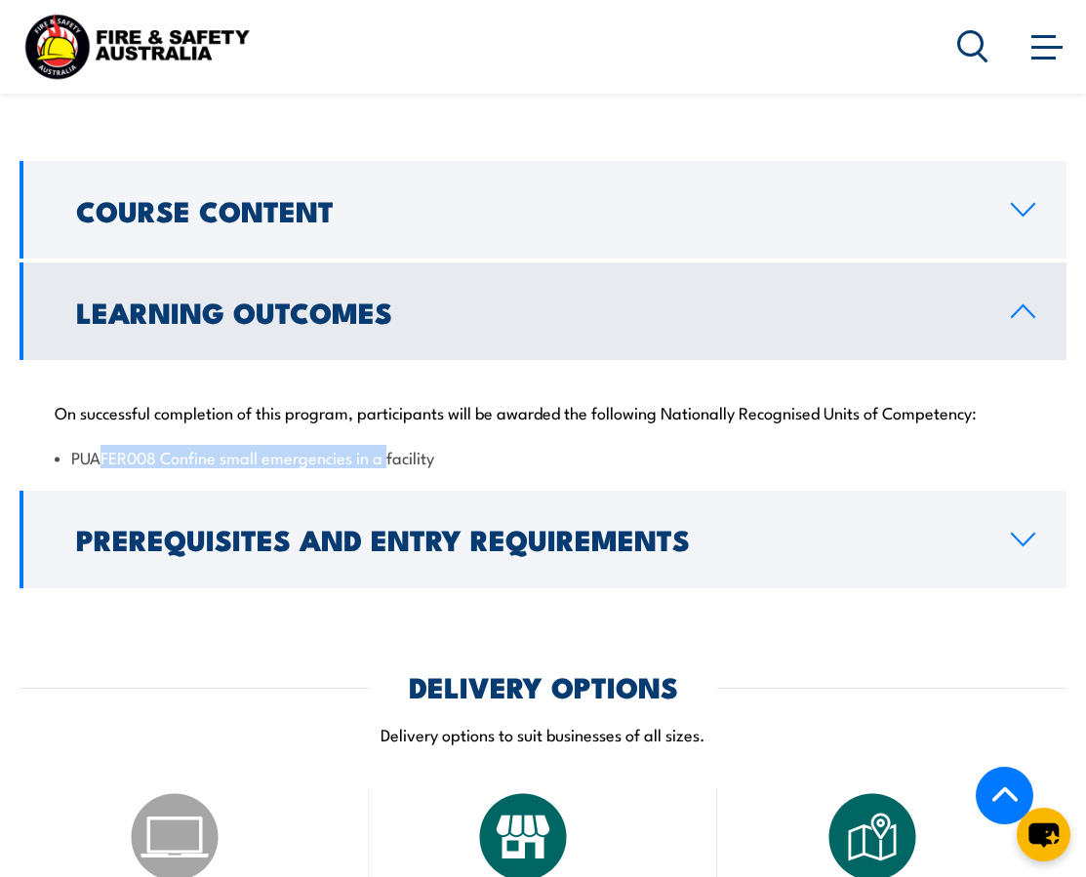
drag, startPoint x: 98, startPoint y: 429, endPoint x: 390, endPoint y: 428, distance: 292.8
click at [390, 446] on li "PUAFER008 Confine small emergencies in a facility" at bounding box center [543, 457] width 977 height 22
click at [463, 443] on div "On successful completion of this program, participants will be awarded the foll…" at bounding box center [543, 423] width 1047 height 126
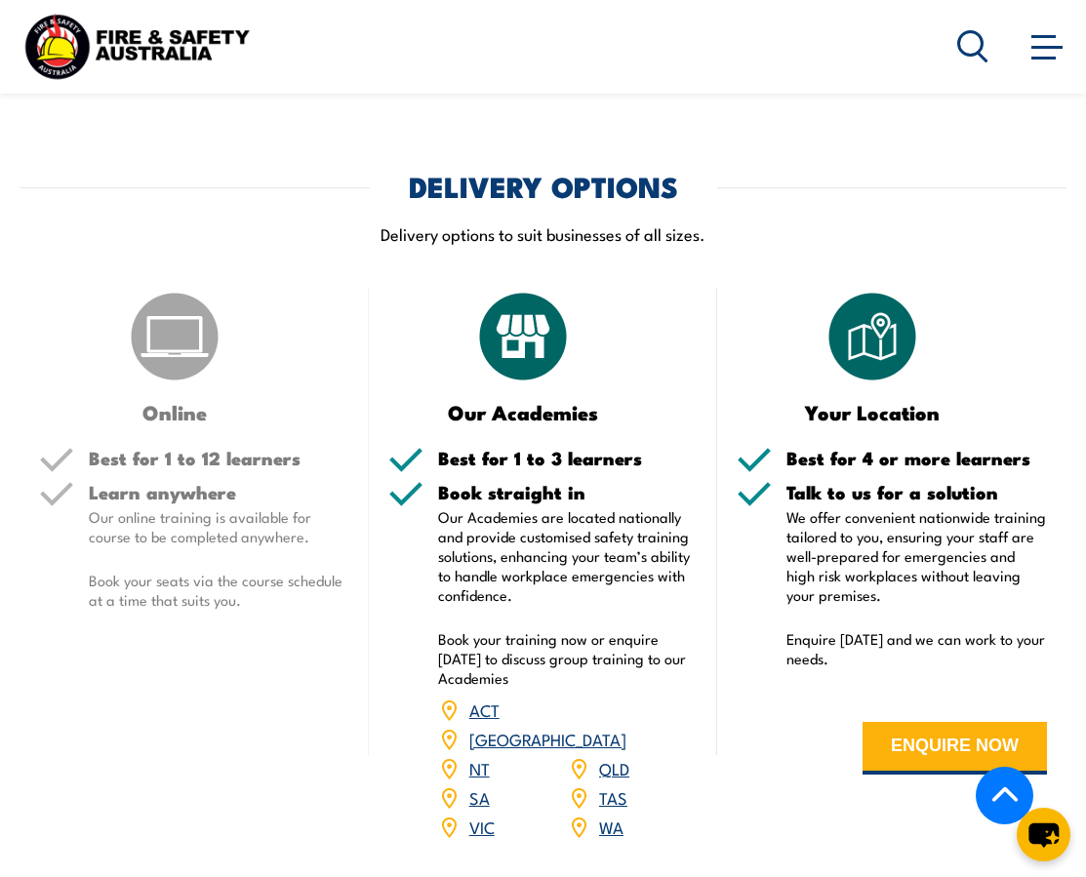
scroll to position [2145, 0]
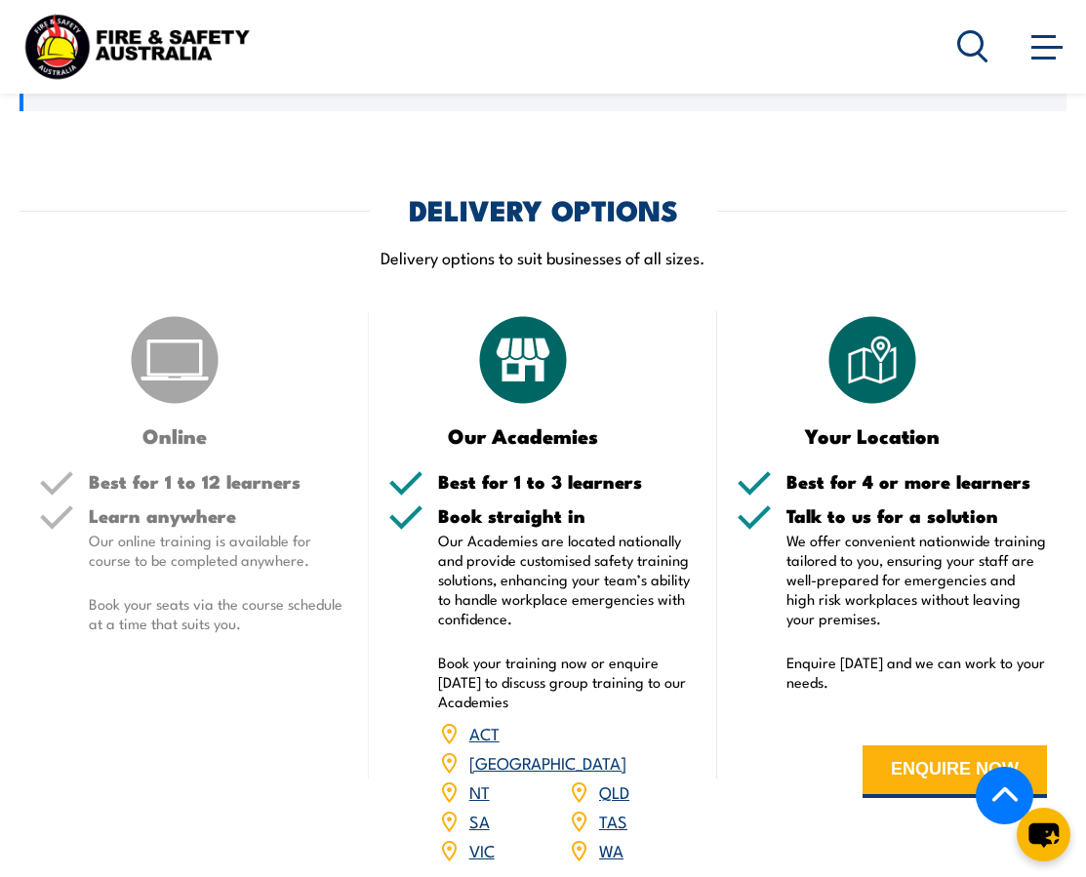
click at [485, 838] on link "VIC" at bounding box center [481, 849] width 25 height 23
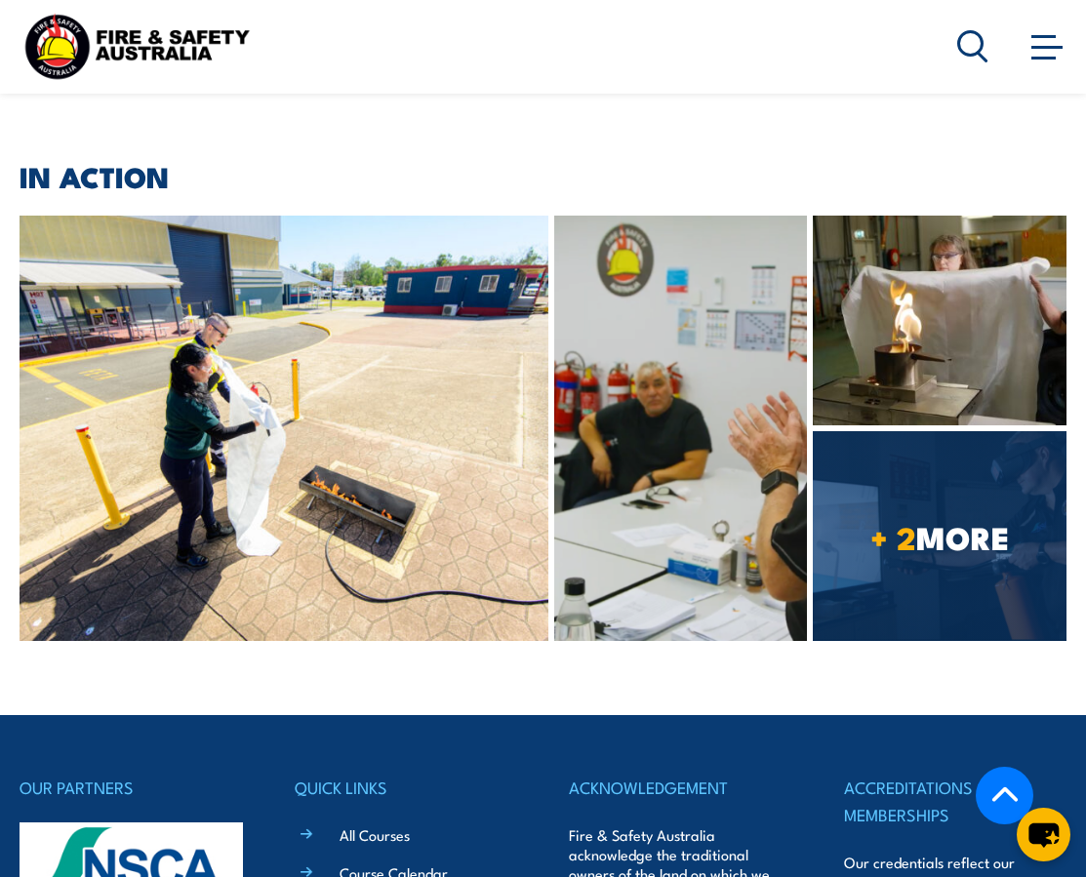
scroll to position [5754, 0]
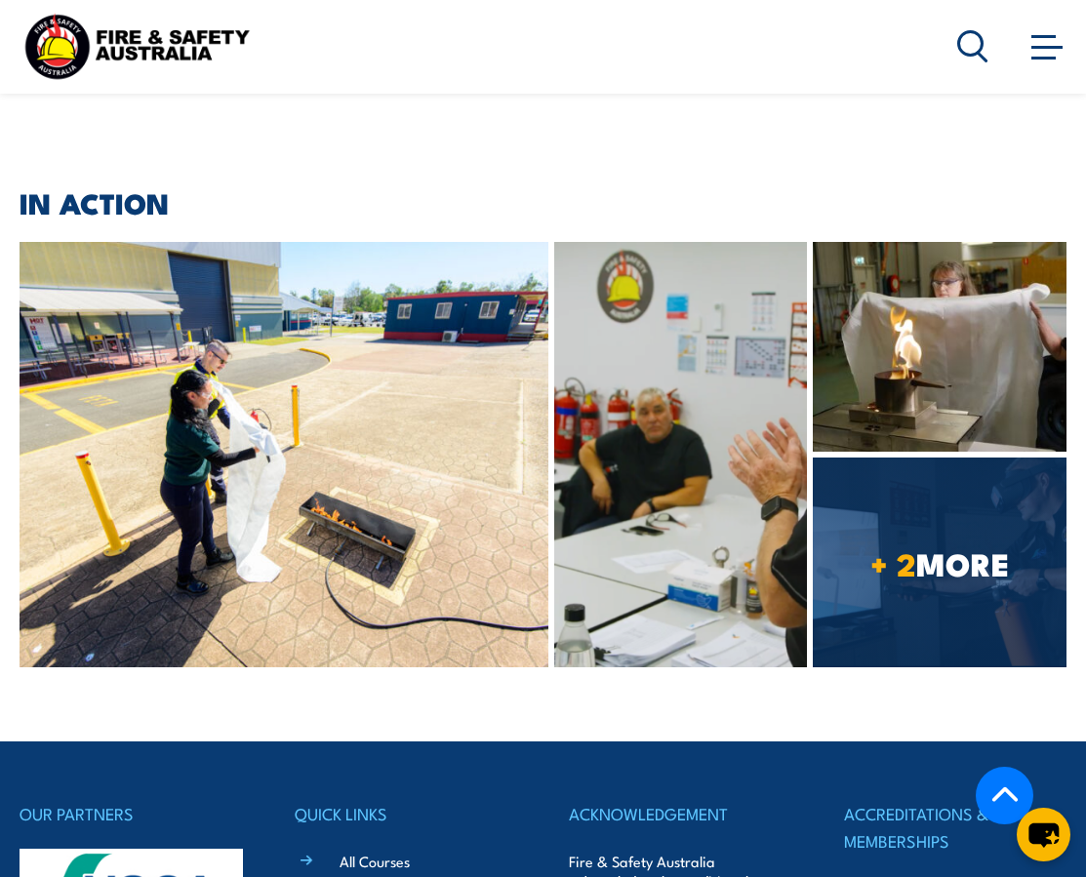
click at [933, 549] on span "+ 2 MORE" at bounding box center [940, 562] width 254 height 27
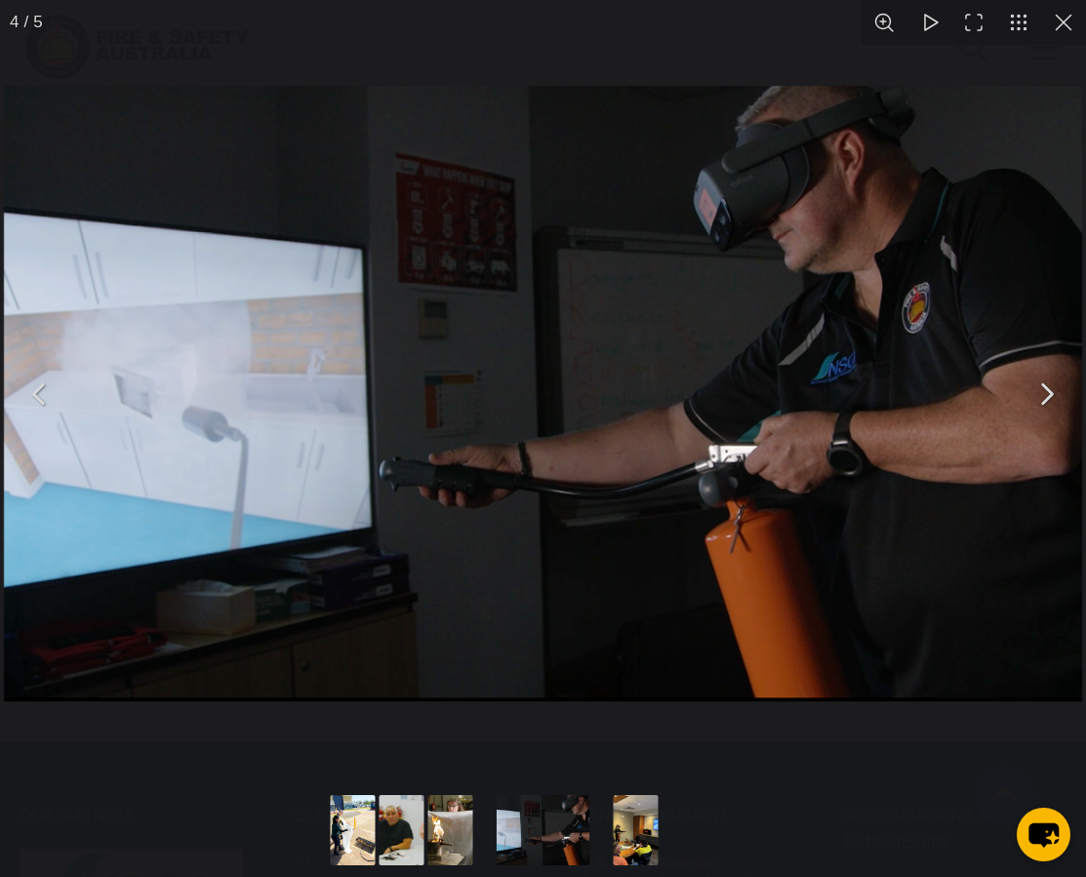
click at [1064, 26] on button "You can close this modal content with the ESC key" at bounding box center [1063, 22] width 45 height 45
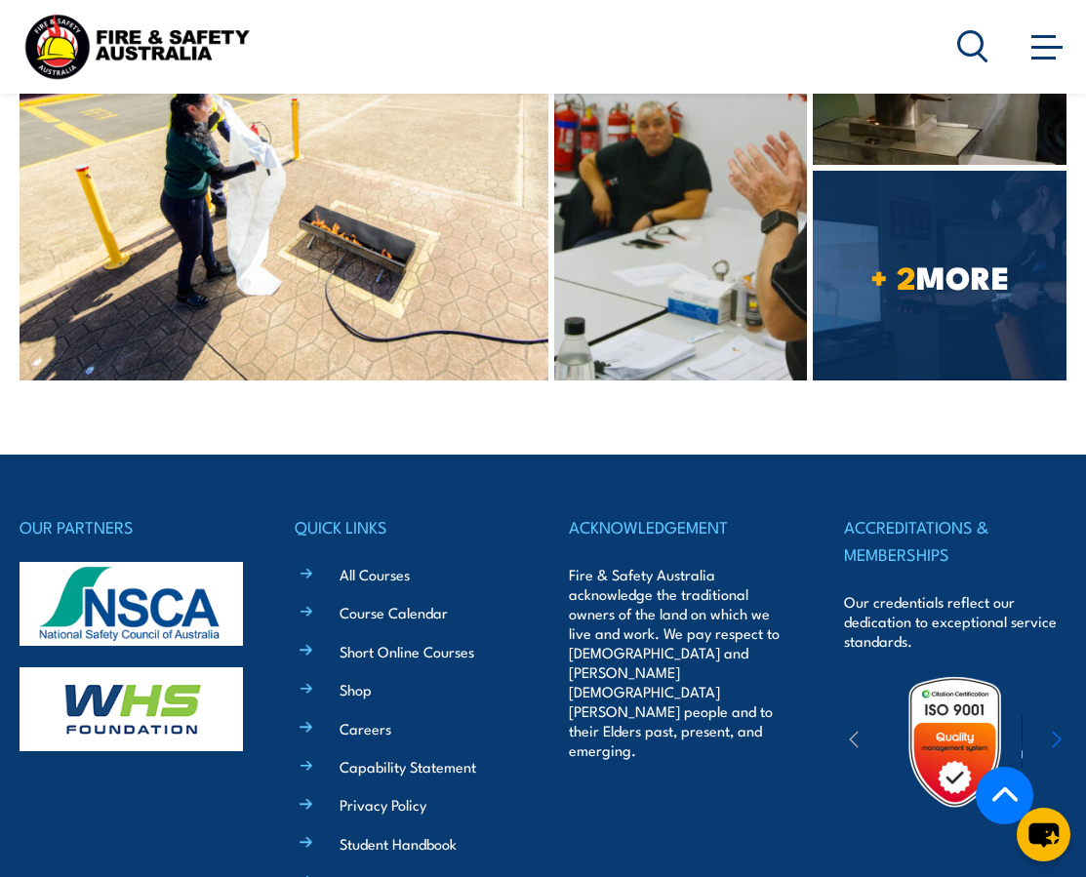
scroll to position [6050, 0]
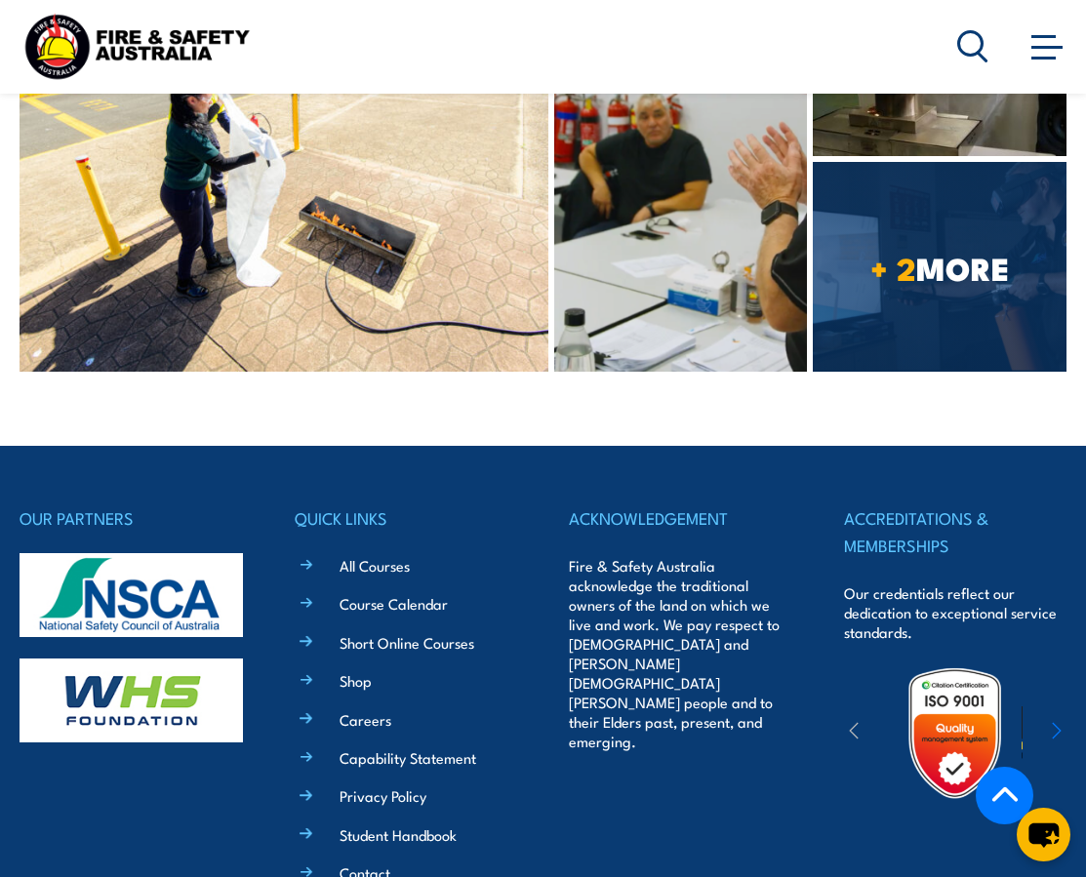
click at [377, 710] on link "Careers" at bounding box center [366, 720] width 52 height 20
